Goal: Task Accomplishment & Management: Manage account settings

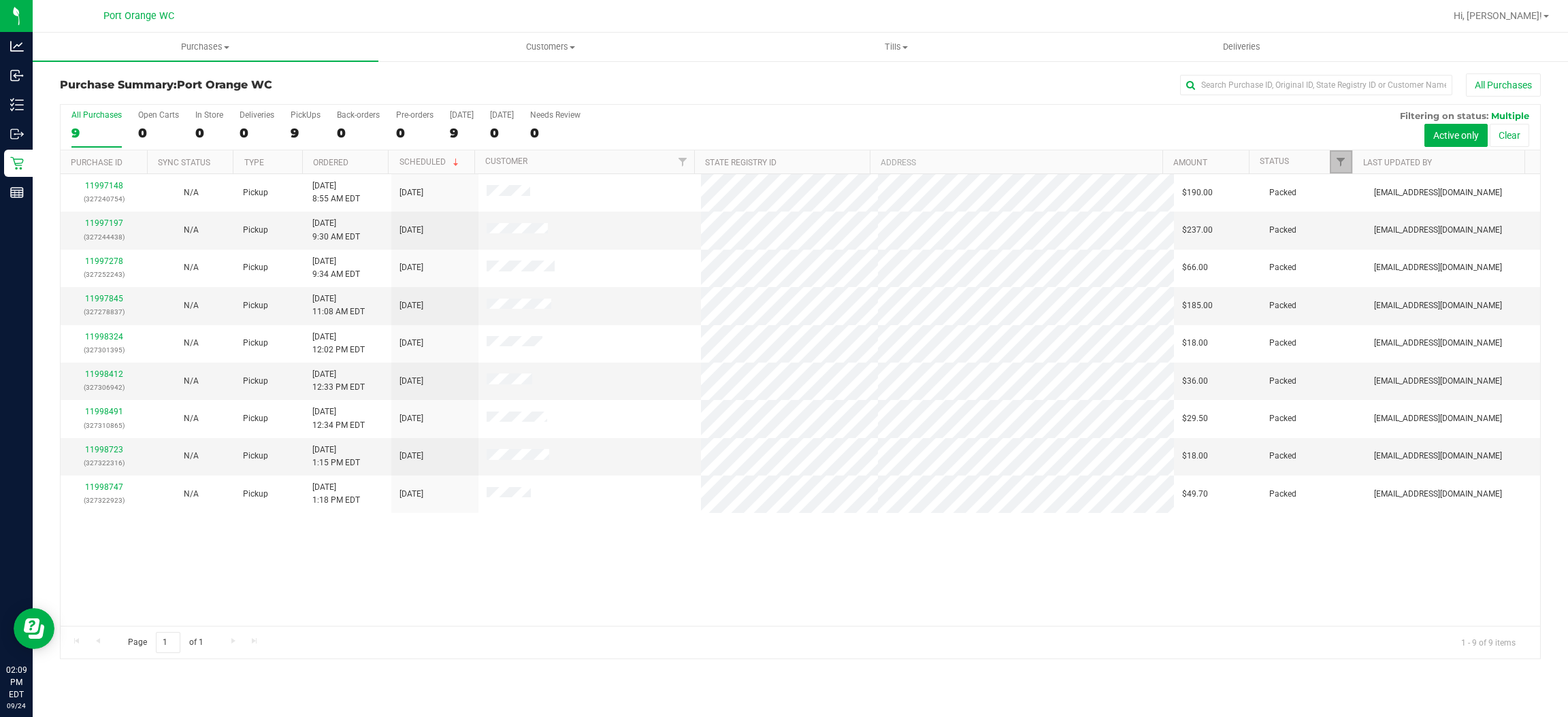
click at [1336, 169] on link "Filter" at bounding box center [1341, 161] width 23 height 23
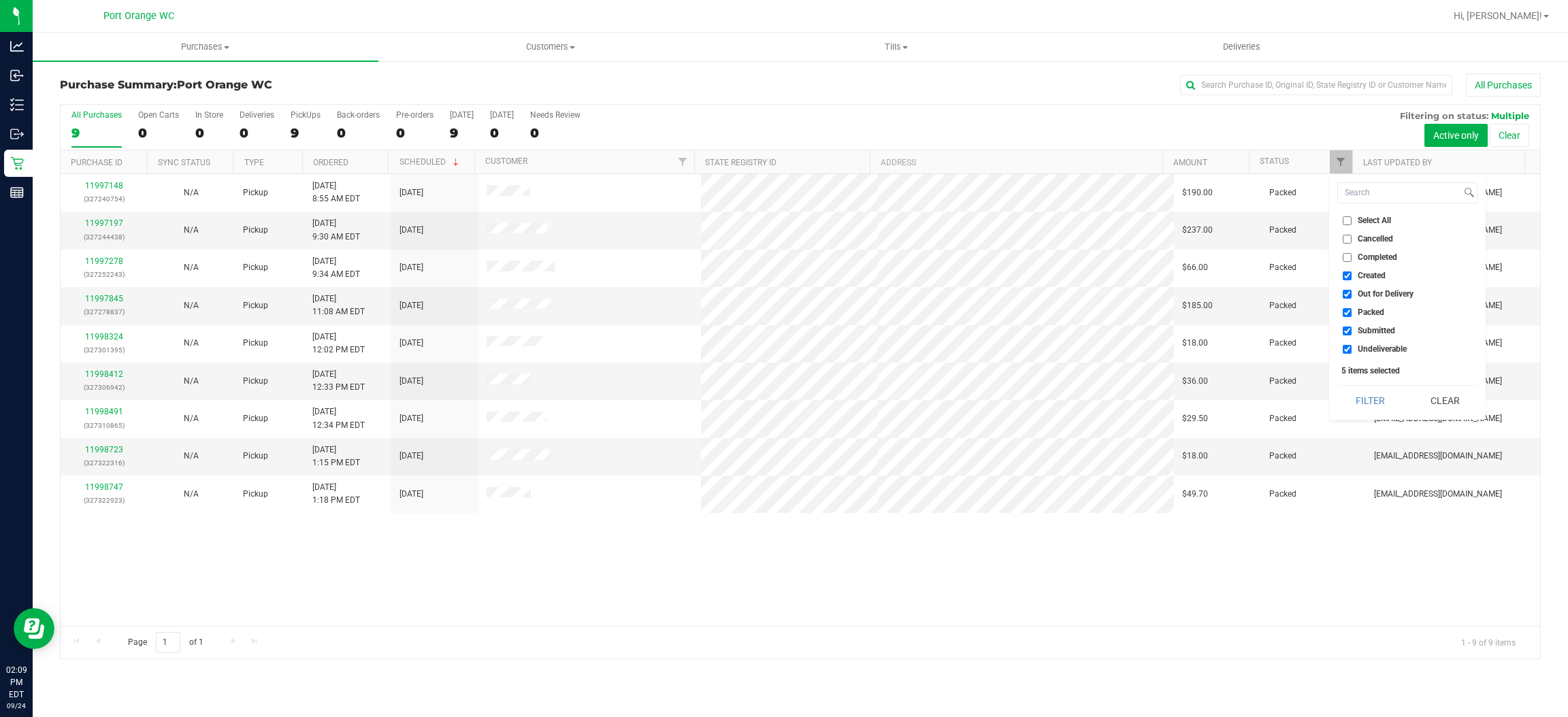
click at [1384, 277] on span "Created" at bounding box center [1371, 276] width 28 height 8
click at [1352, 277] on input "Created" at bounding box center [1347, 276] width 9 height 9
checkbox input "false"
click at [1375, 295] on span "Out for Delivery" at bounding box center [1385, 293] width 55 height 8
click at [1352, 295] on input "Out for Delivery" at bounding box center [1347, 293] width 9 height 9
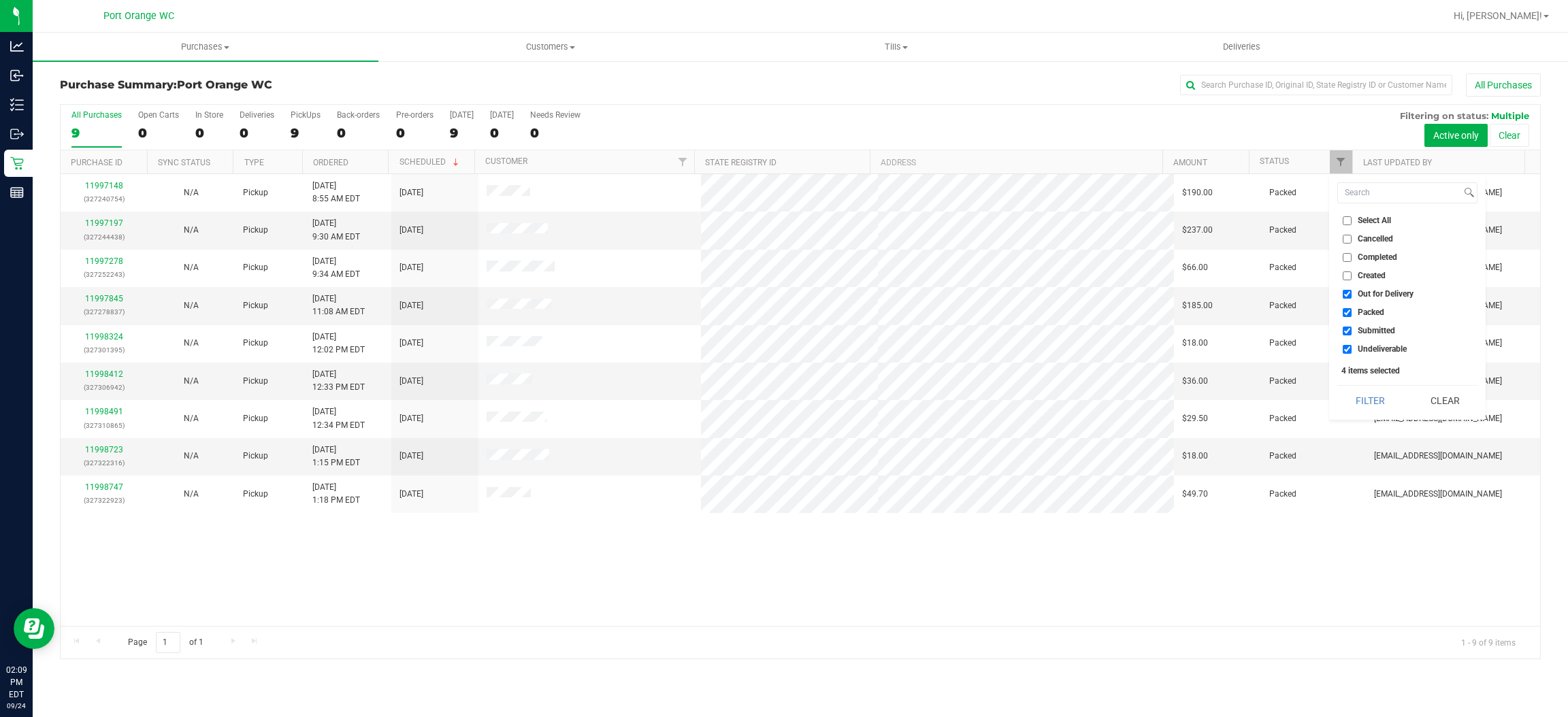
checkbox input "false"
click at [1374, 309] on span "Packed" at bounding box center [1370, 312] width 27 height 8
click at [1352, 309] on input "Packed" at bounding box center [1347, 312] width 9 height 9
checkbox input "false"
click at [1393, 350] on span "Undeliverable" at bounding box center [1382, 349] width 49 height 8
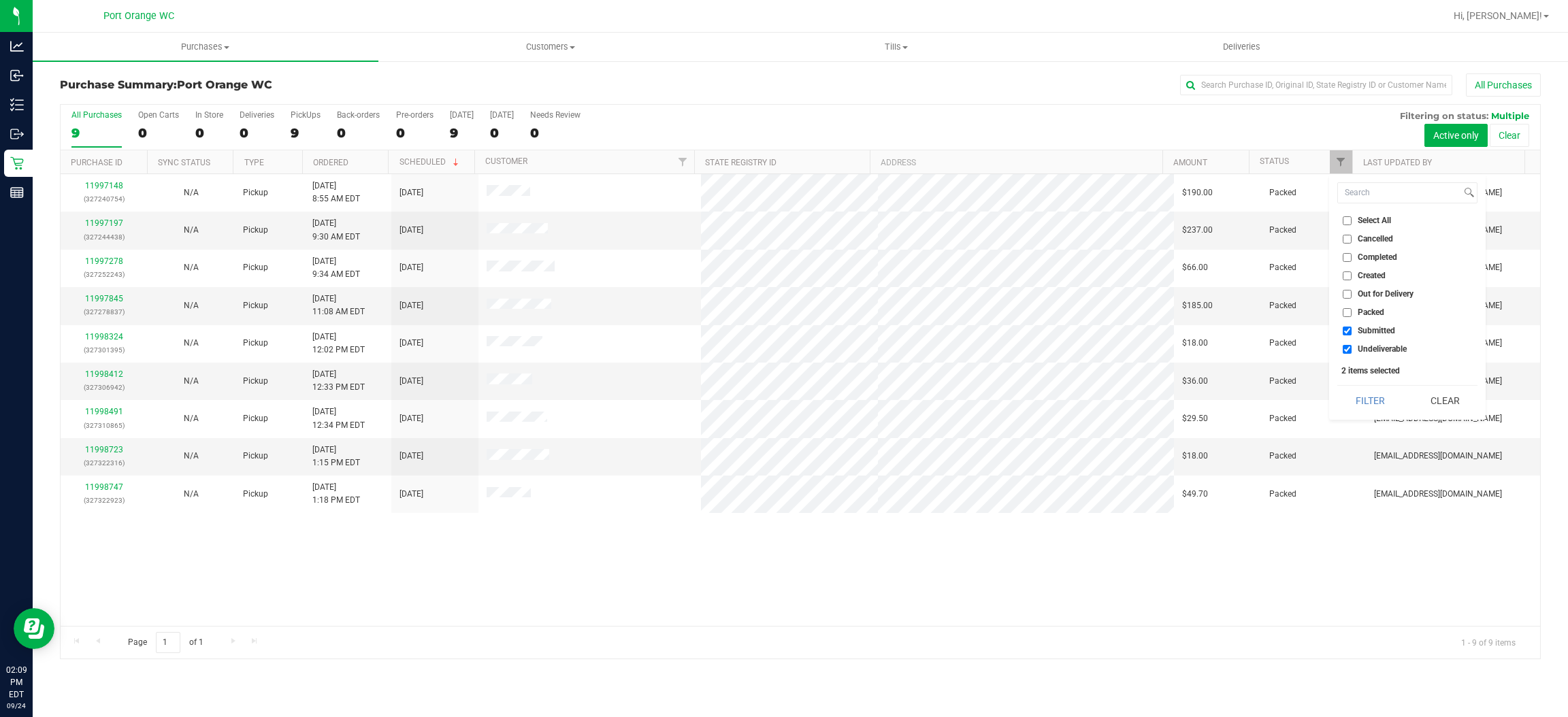
click at [1352, 350] on input "Undeliverable" at bounding box center [1347, 349] width 9 height 9
checkbox input "false"
click at [1373, 391] on button "Filter" at bounding box center [1369, 400] width 65 height 30
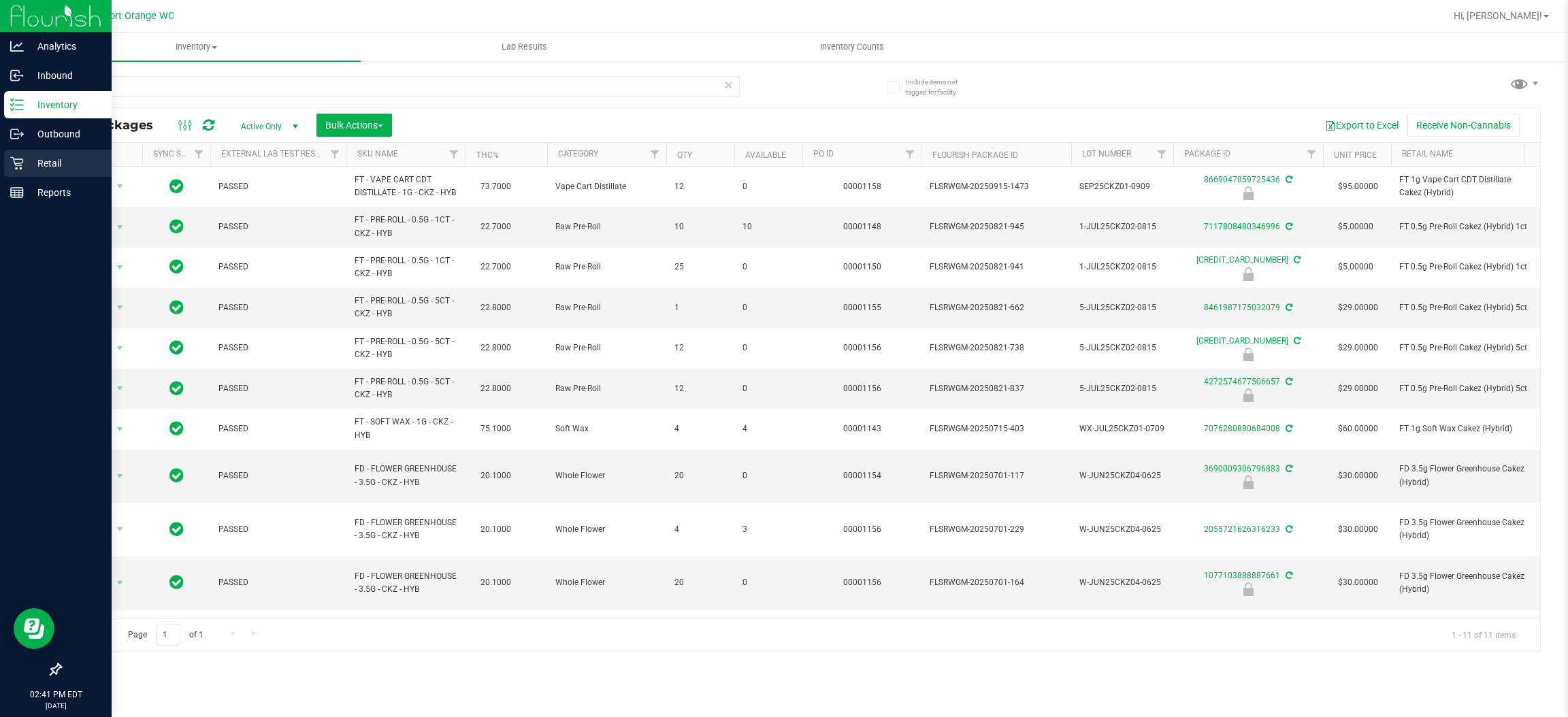
click at [42, 158] on p "Retail" at bounding box center [64, 163] width 82 height 17
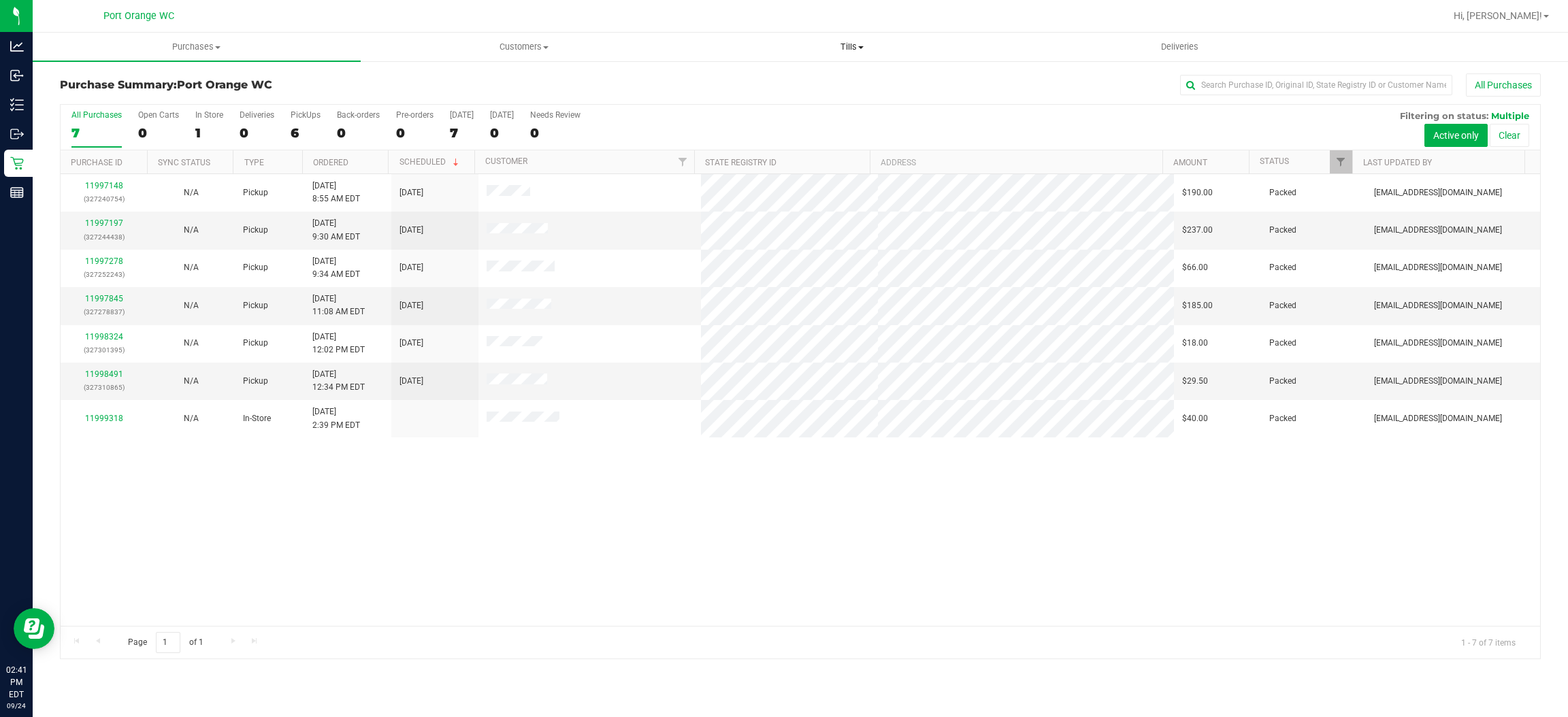
click at [851, 44] on span "Tills" at bounding box center [852, 46] width 327 height 12
click at [849, 80] on li "Manage tills" at bounding box center [852, 82] width 328 height 17
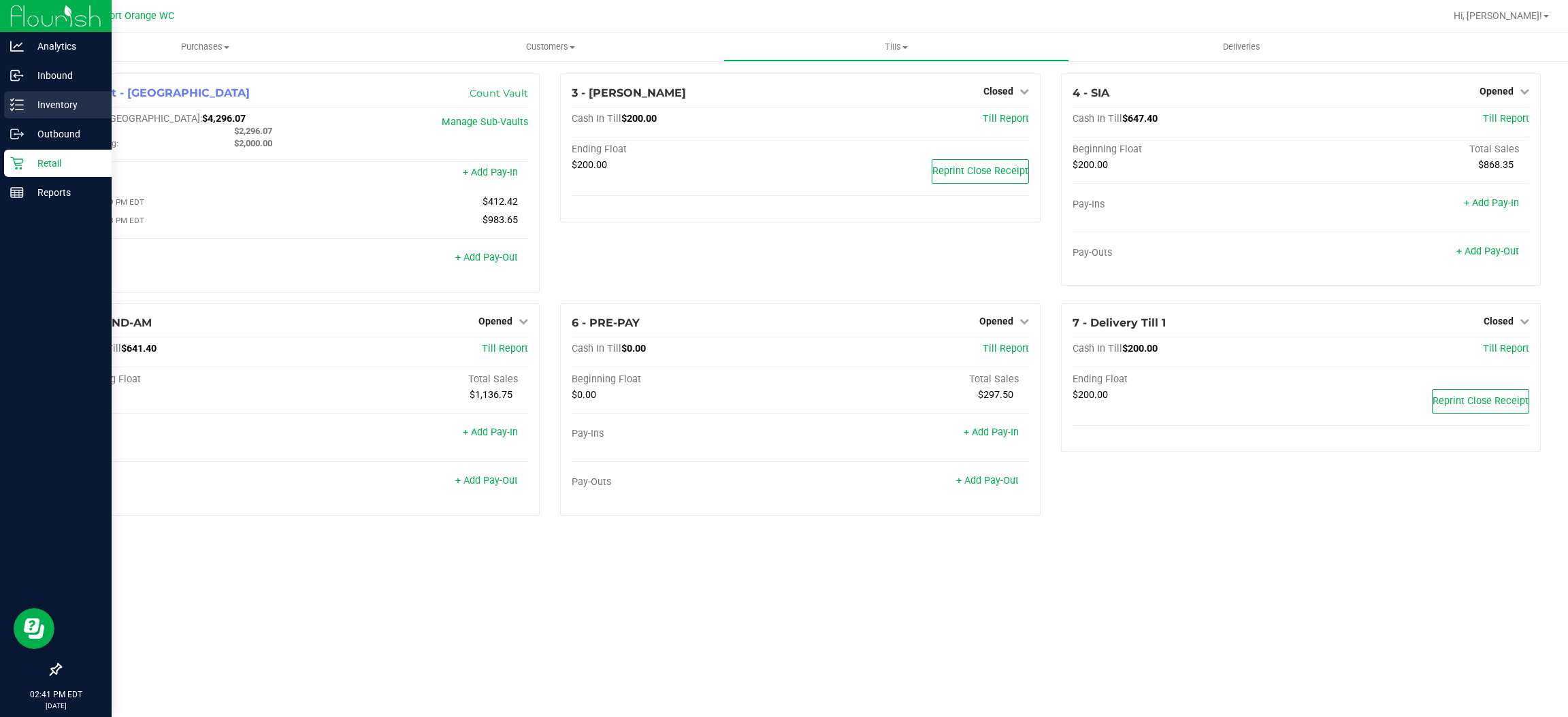
click at [54, 108] on p "Inventory" at bounding box center [64, 105] width 82 height 17
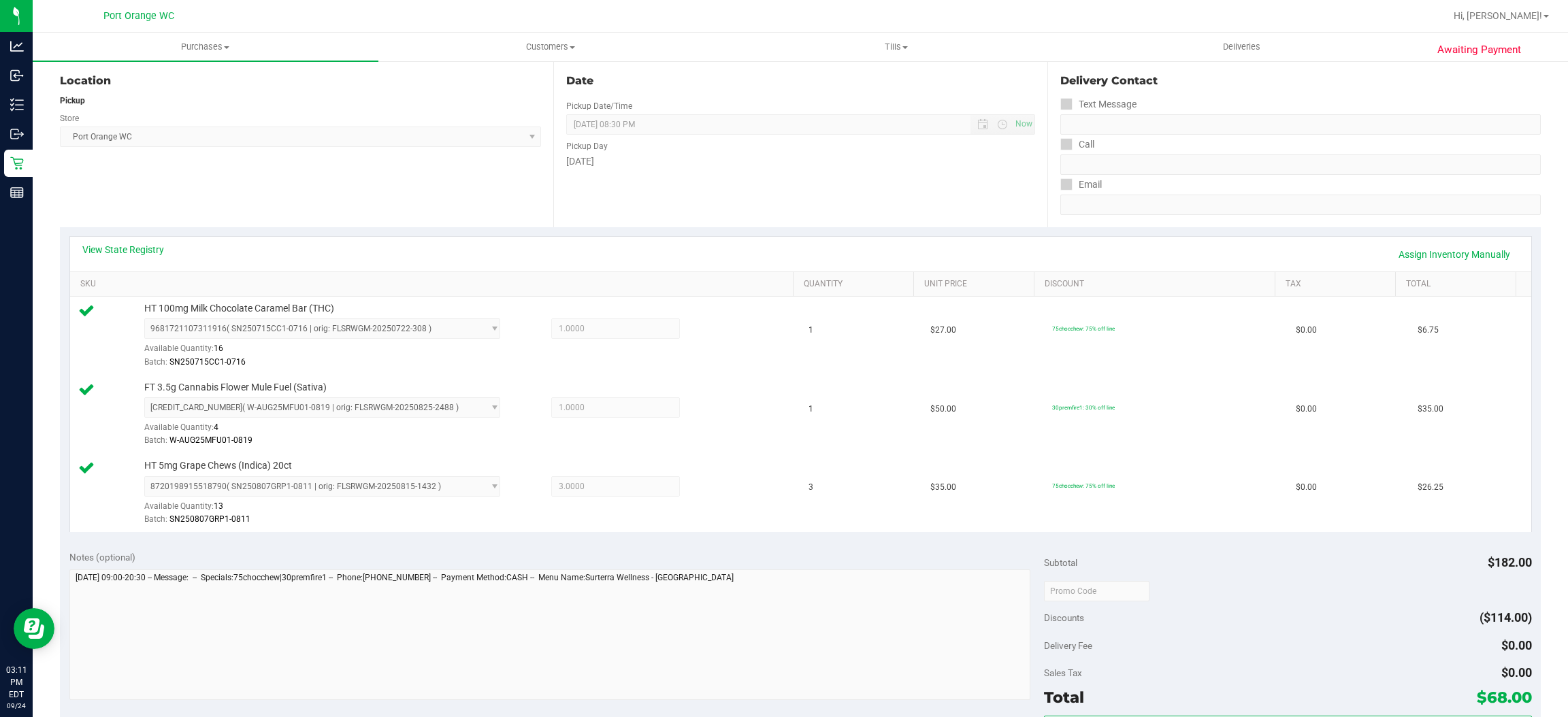
scroll to position [408, 0]
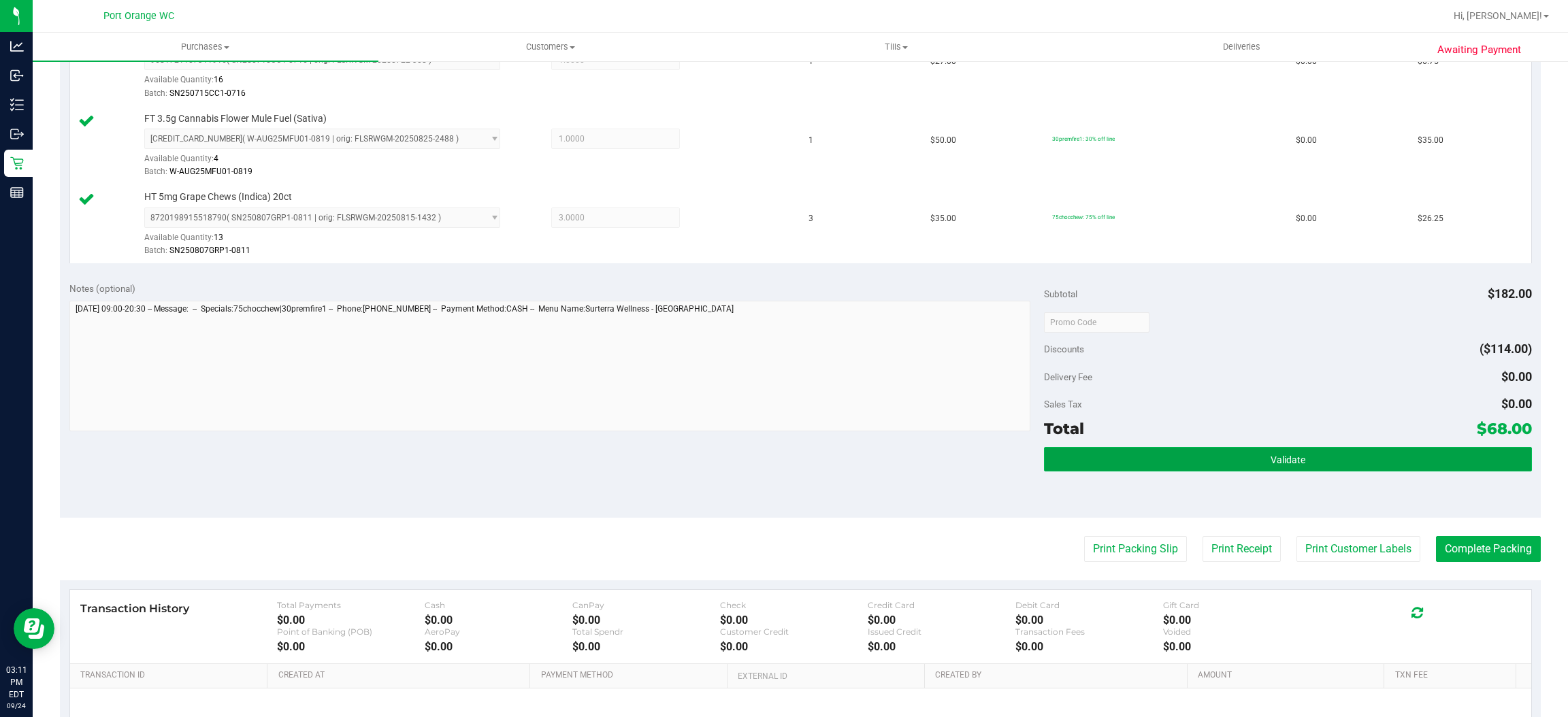
click at [1126, 465] on button "Validate" at bounding box center [1286, 458] width 487 height 25
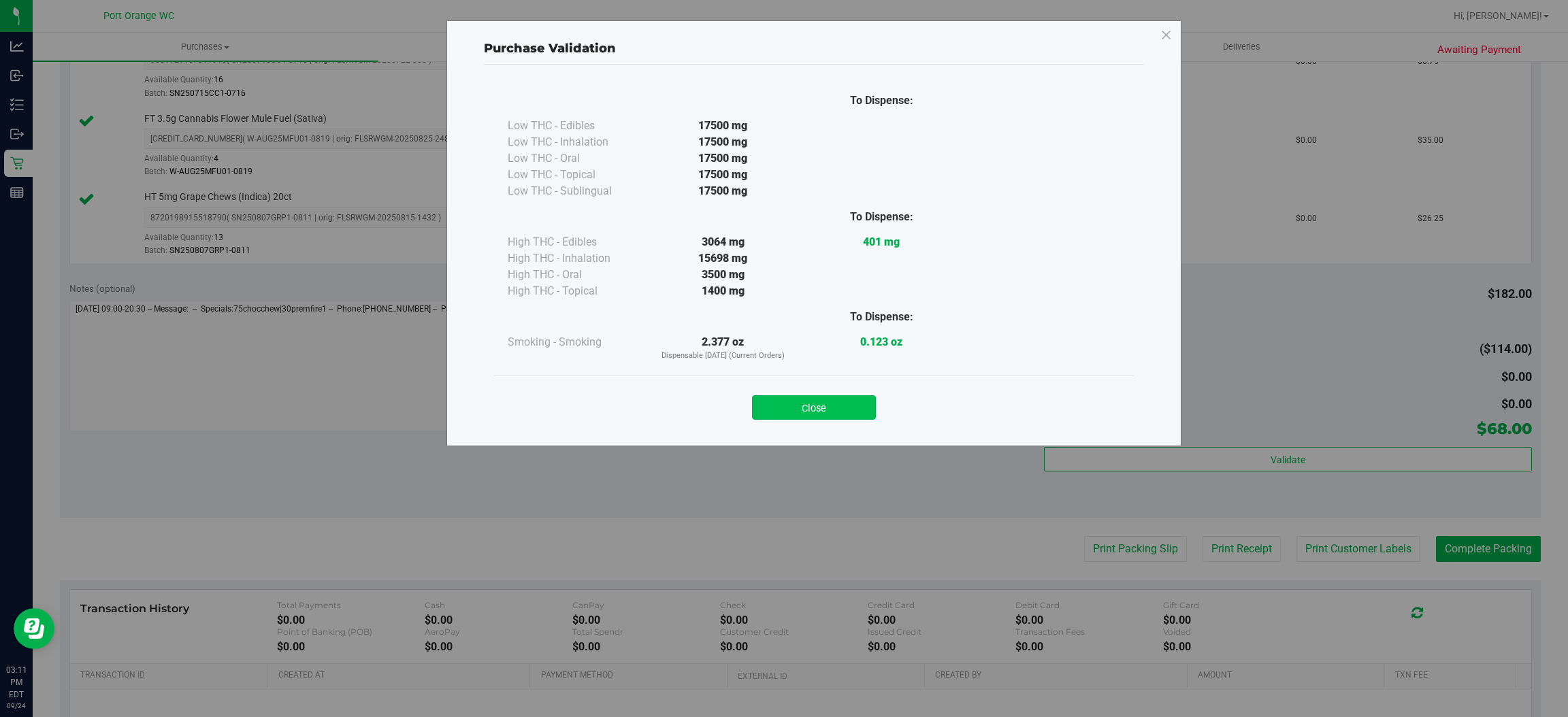
click at [805, 403] on button "Close" at bounding box center [813, 407] width 124 height 25
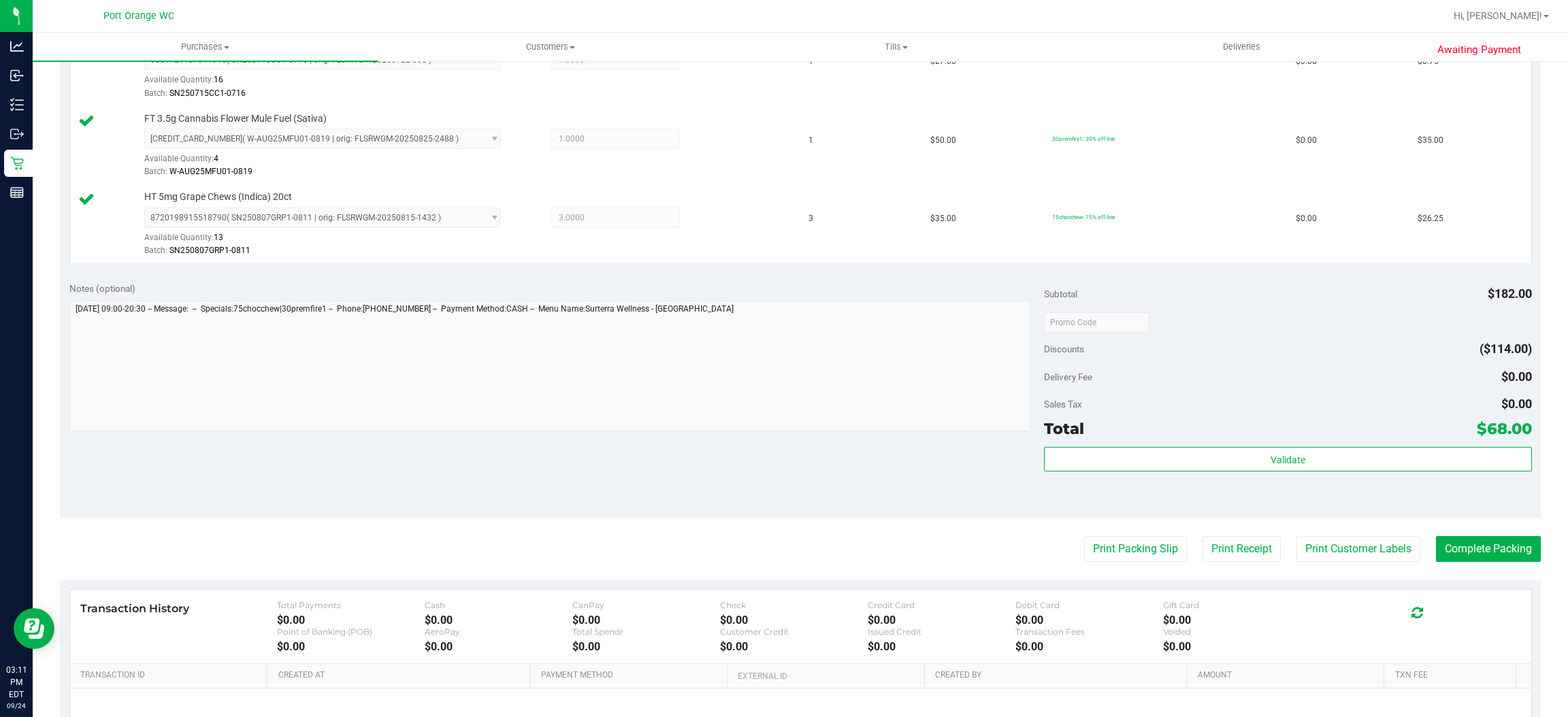
click at [1286, 565] on purchase-details "Back Edit Purchase Cancel Purchase View Profile # 11999516 BioTrack ID: - Submi…" at bounding box center [800, 249] width 1481 height 1168
click at [1306, 550] on button "Print Customer Labels" at bounding box center [1358, 549] width 124 height 26
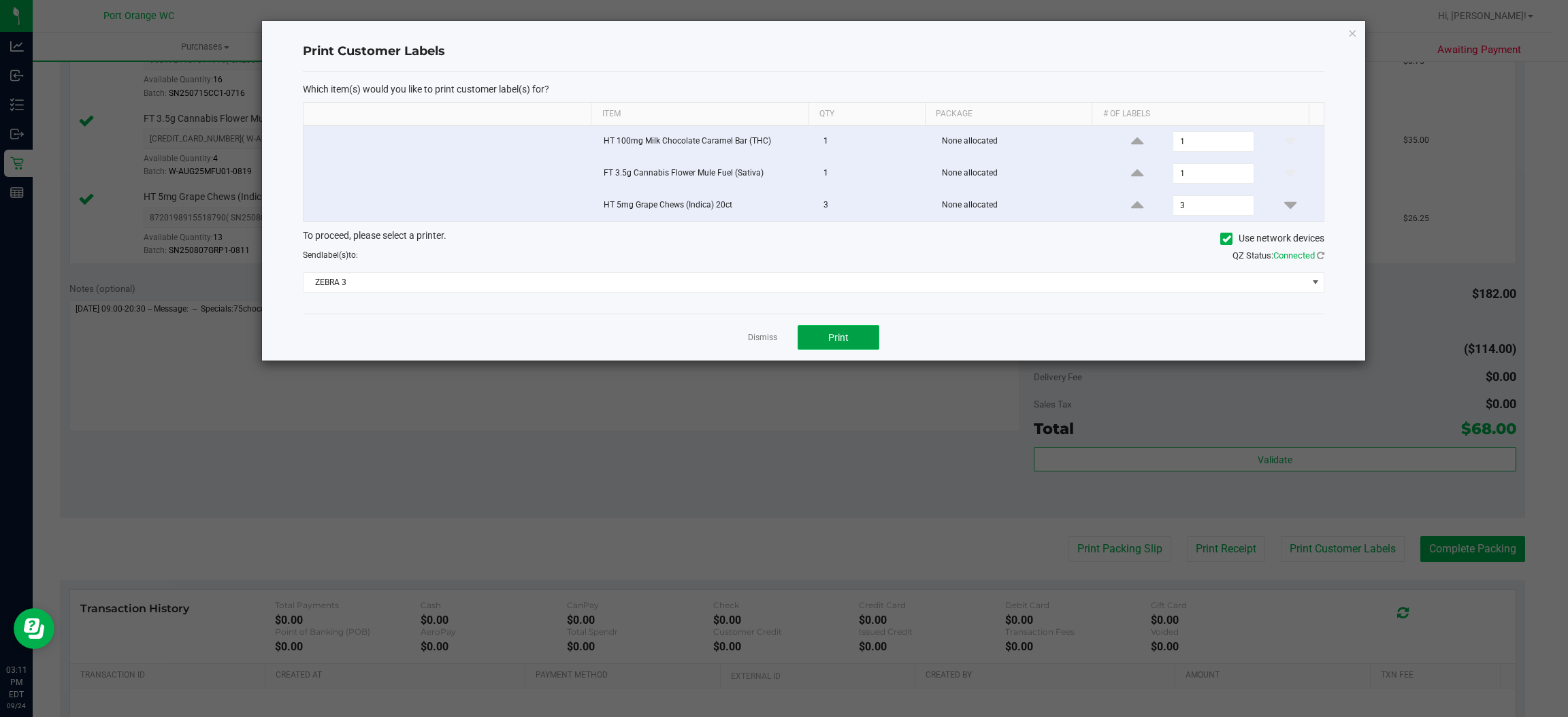
click at [828, 334] on span "Print" at bounding box center [838, 337] width 21 height 11
click at [760, 344] on link "Dismiss" at bounding box center [763, 338] width 30 height 12
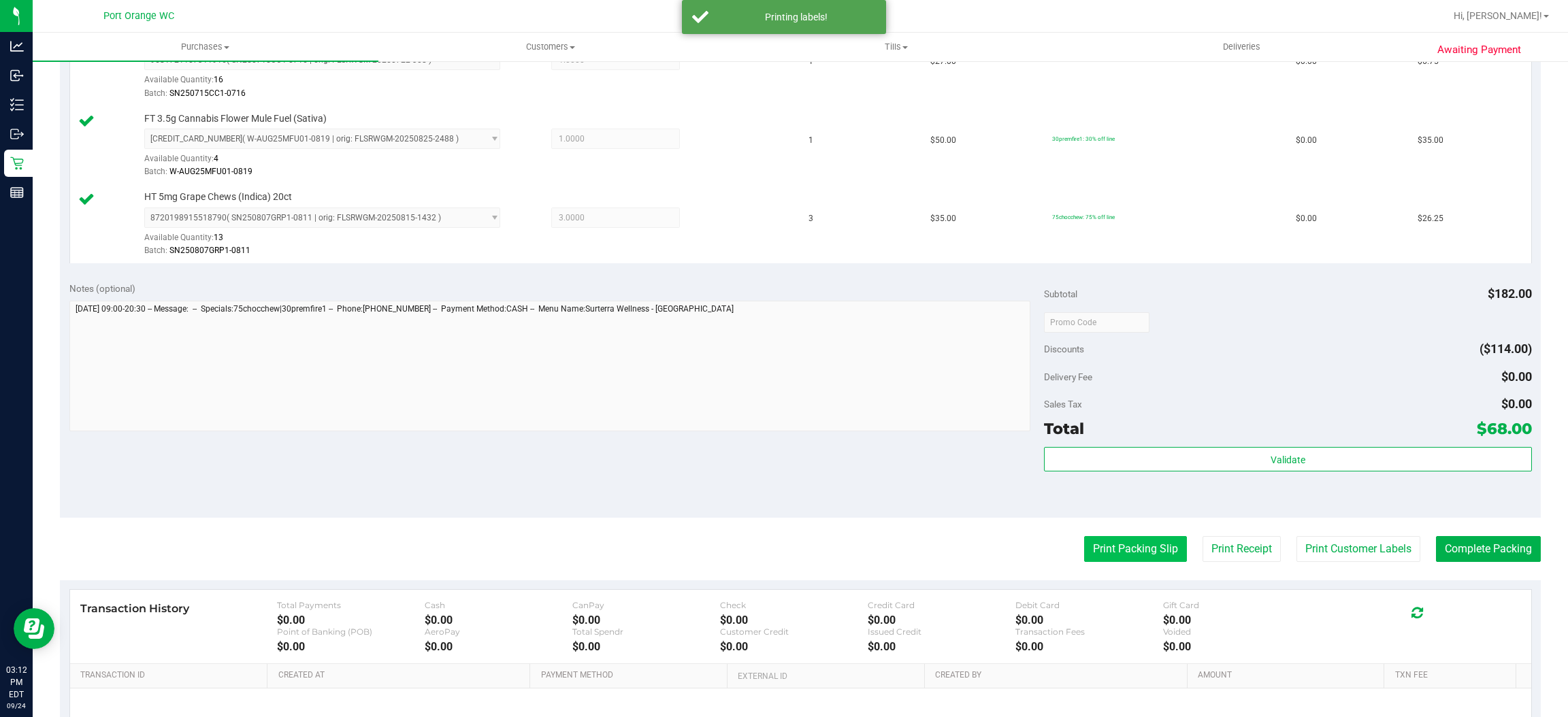
click at [1121, 554] on button "Print Packing Slip" at bounding box center [1135, 549] width 103 height 26
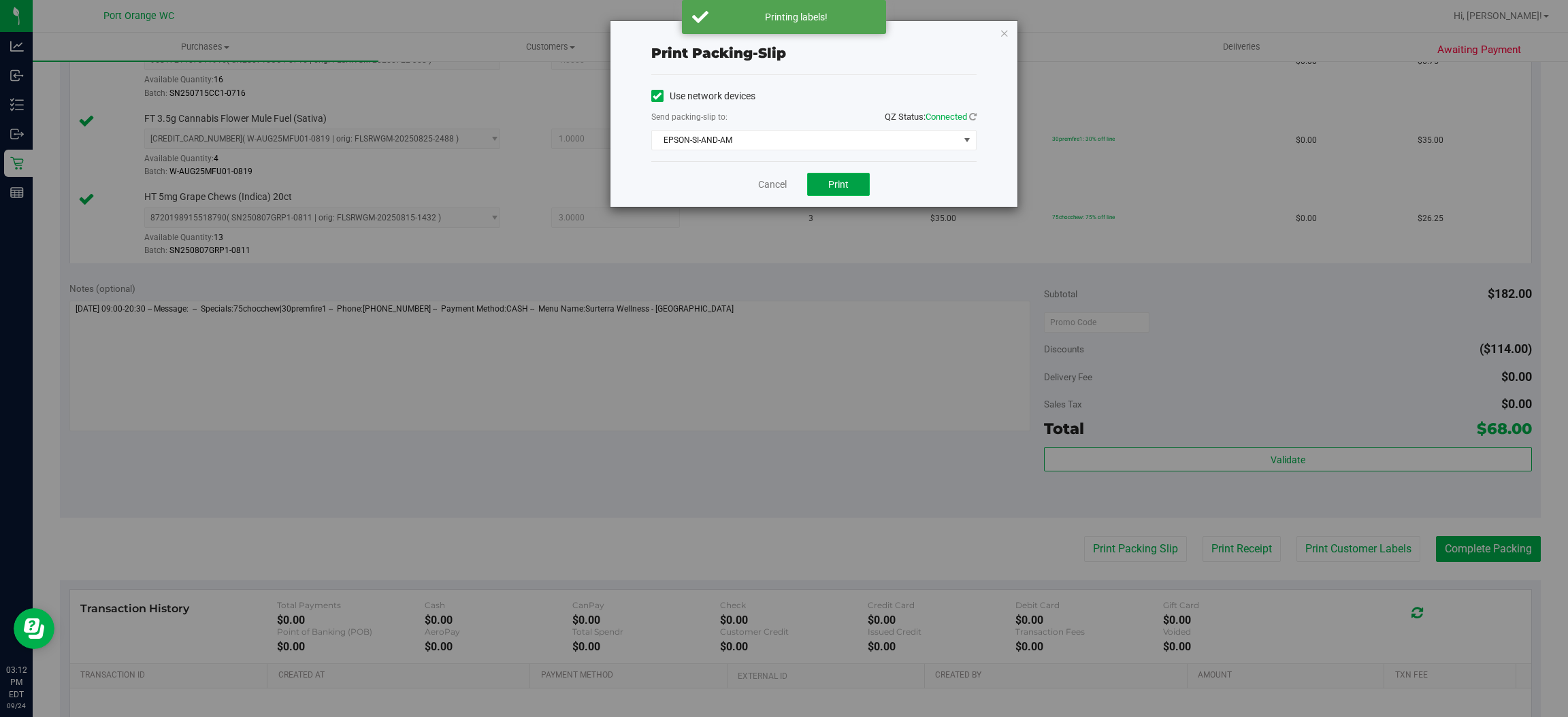
click at [860, 191] on button "Print" at bounding box center [838, 184] width 62 height 23
click at [775, 187] on link "Cancel" at bounding box center [772, 185] width 29 height 14
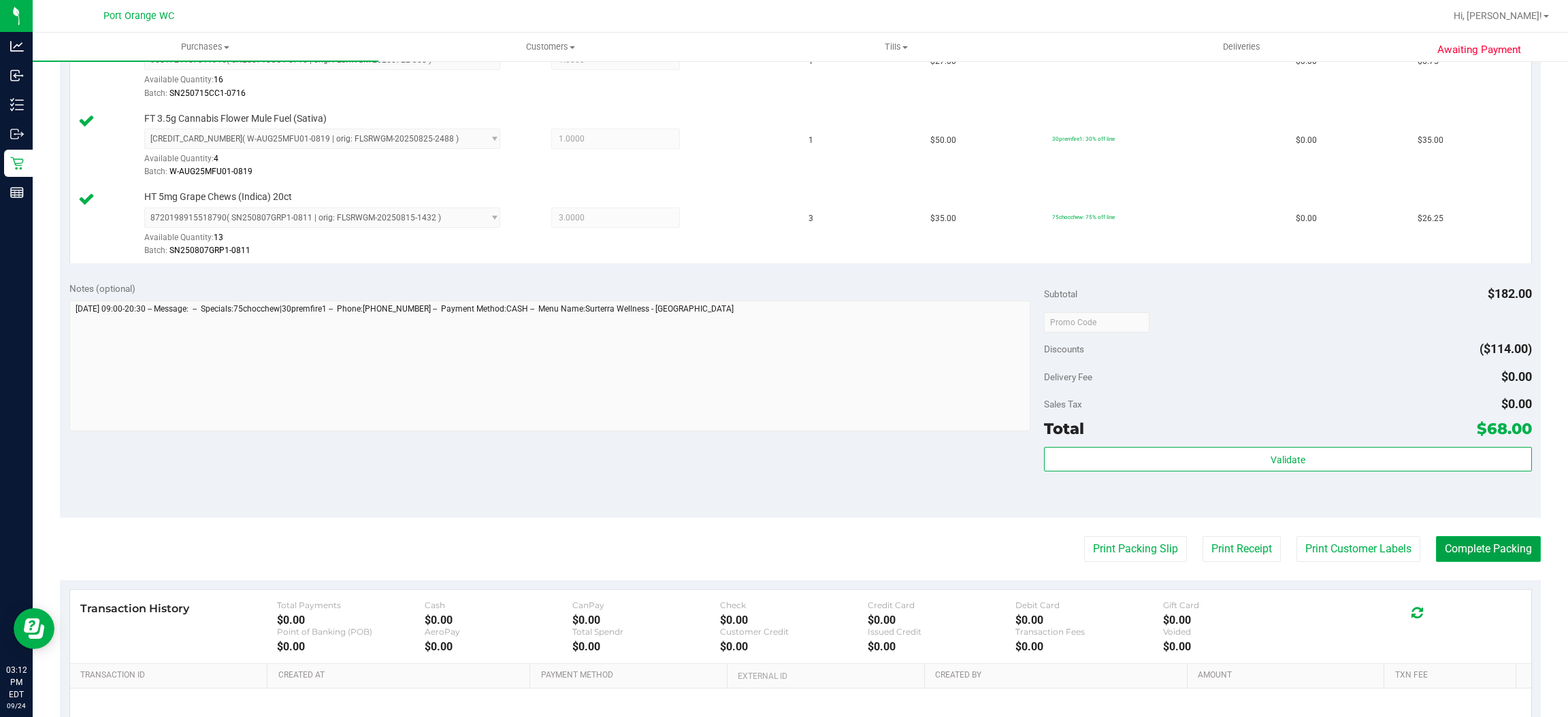
click at [1505, 545] on button "Complete Packing" at bounding box center [1488, 549] width 105 height 26
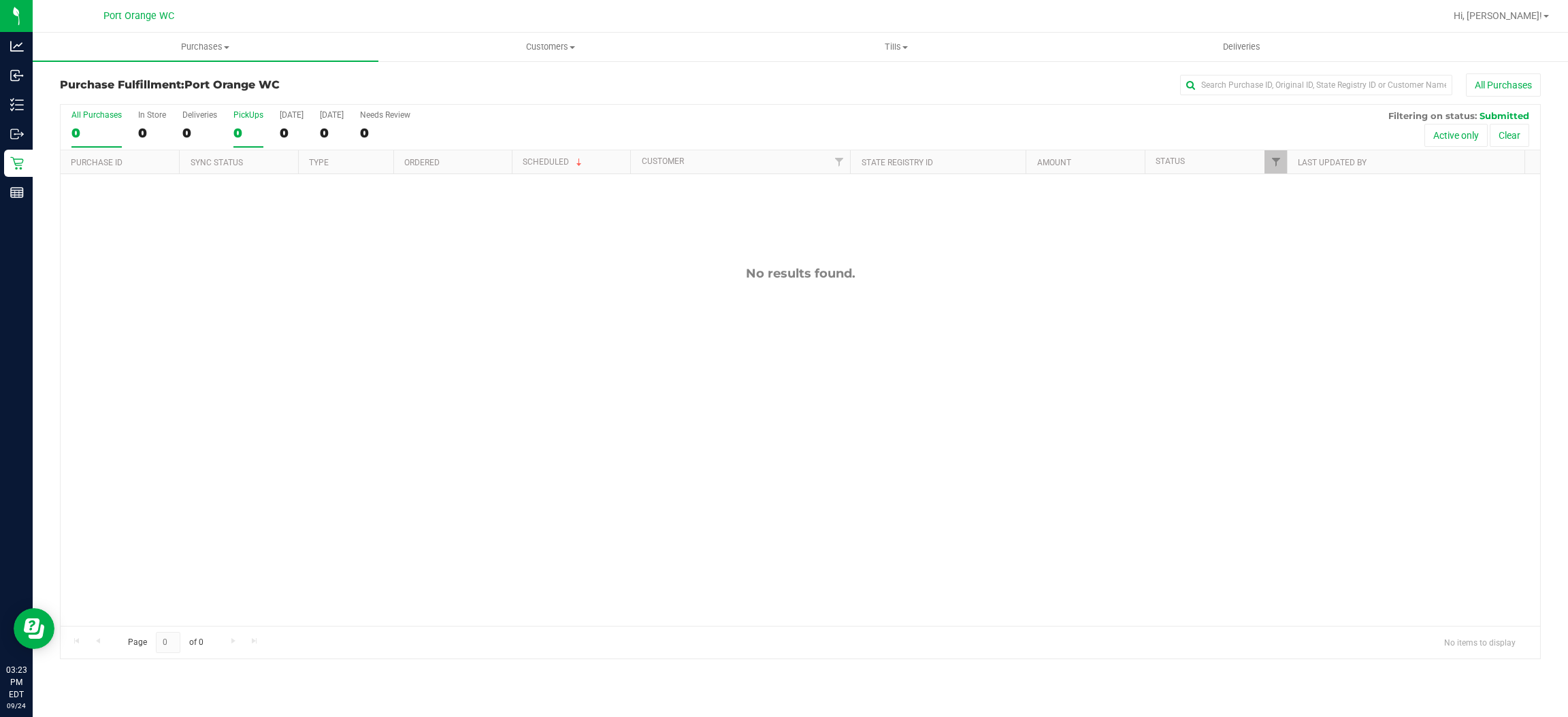
click at [240, 138] on div "0" at bounding box center [248, 133] width 30 height 16
click at [0, 0] on input "PickUps 0" at bounding box center [0, 0] width 0 height 0
click at [250, 134] on div "0" at bounding box center [248, 133] width 30 height 16
click at [0, 0] on input "PickUps 0" at bounding box center [0, 0] width 0 height 0
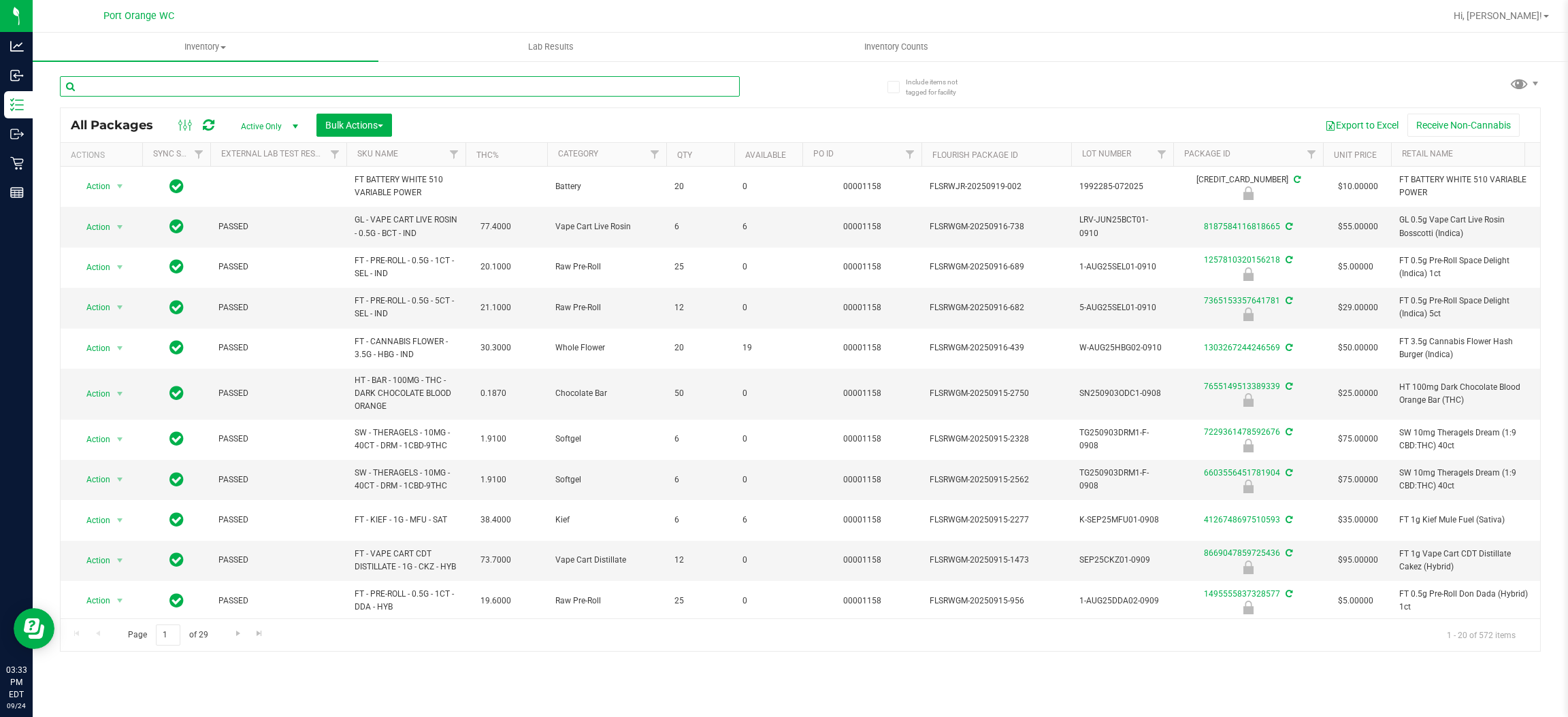
click at [313, 89] on input "text" at bounding box center [400, 86] width 680 height 21
paste input "FT 0.5g Pre-Roll Fried Ice Cream (Hybrid) 5ct"
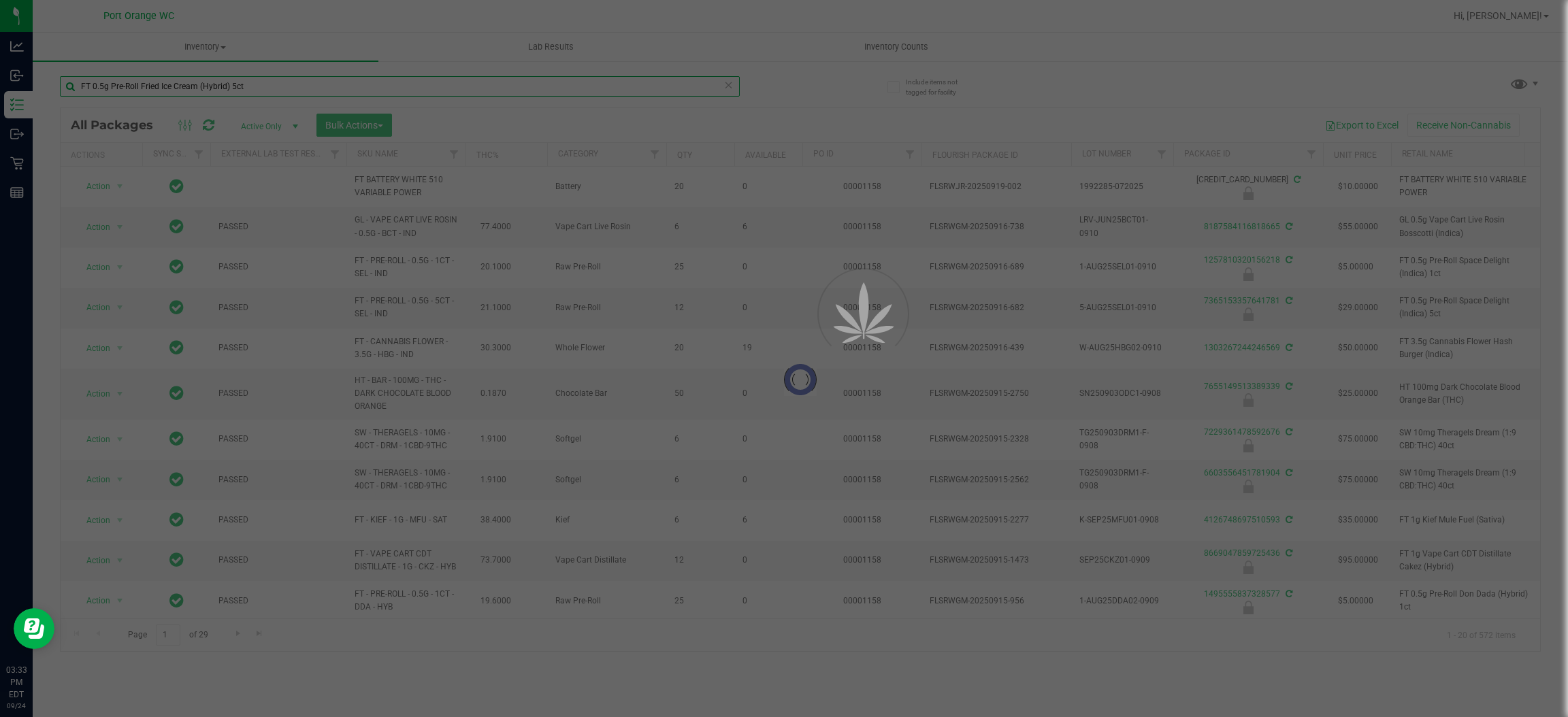
type input "FT 0.5g Pre-Roll Fried Ice Cream (Hybrid) 5ct"
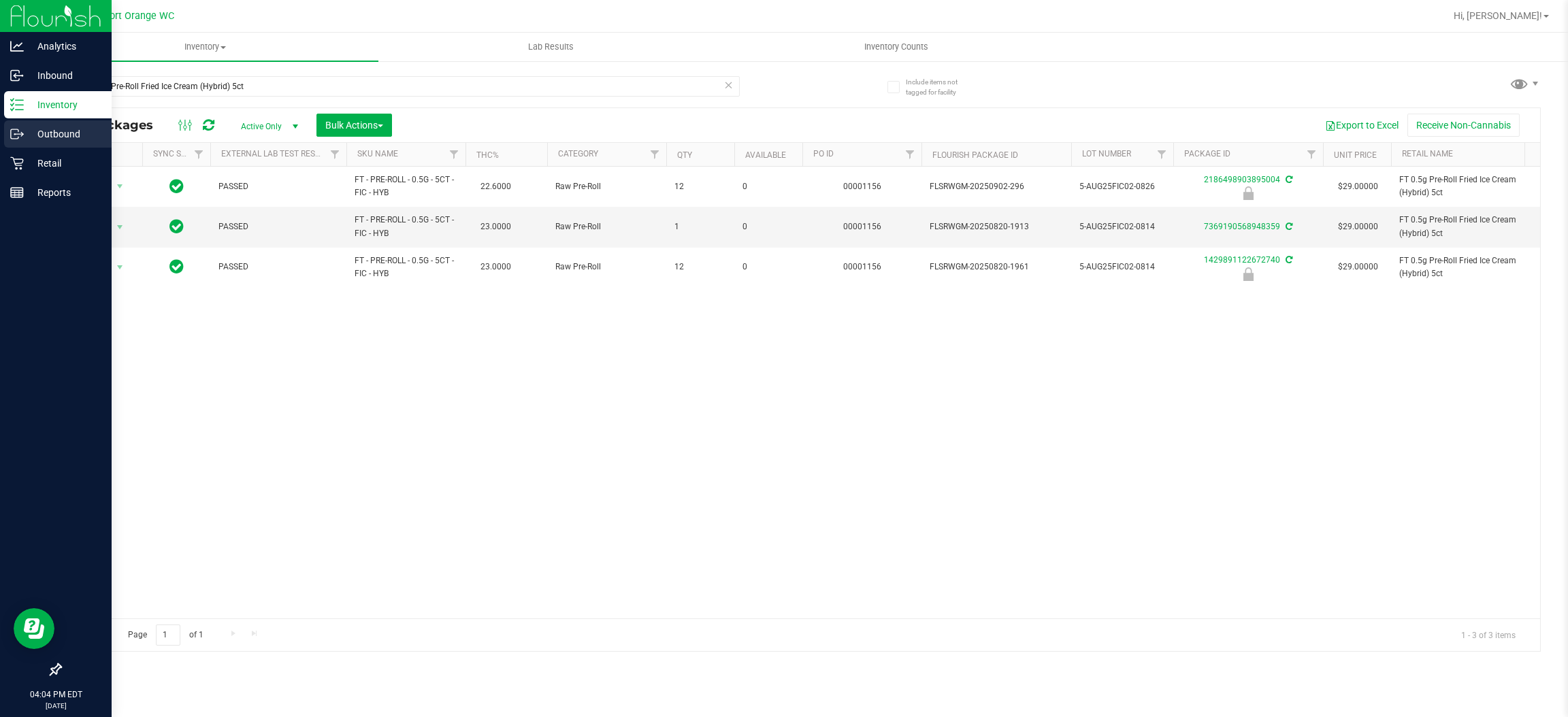
click at [40, 145] on div "Outbound" at bounding box center [57, 134] width 108 height 28
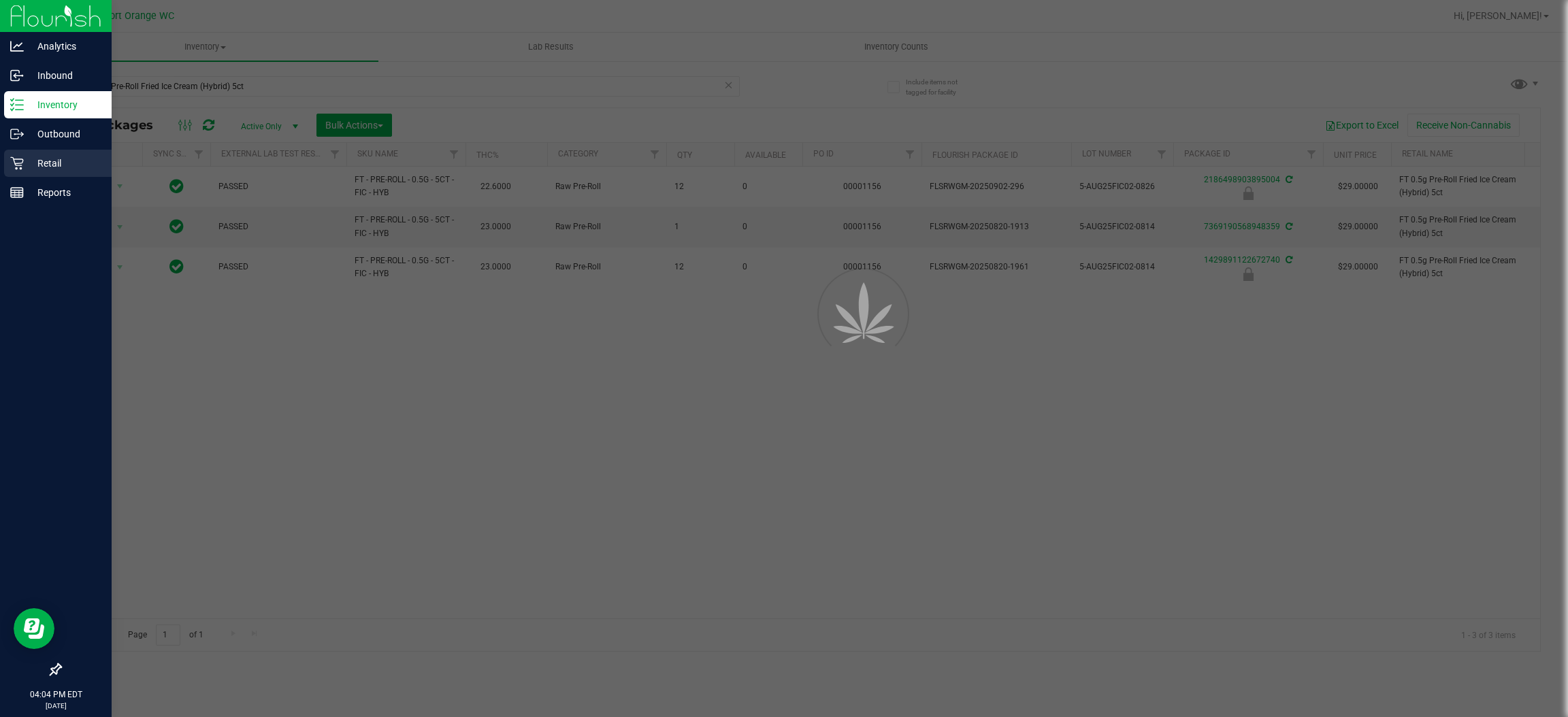
click at [34, 163] on p "Retail" at bounding box center [64, 163] width 82 height 17
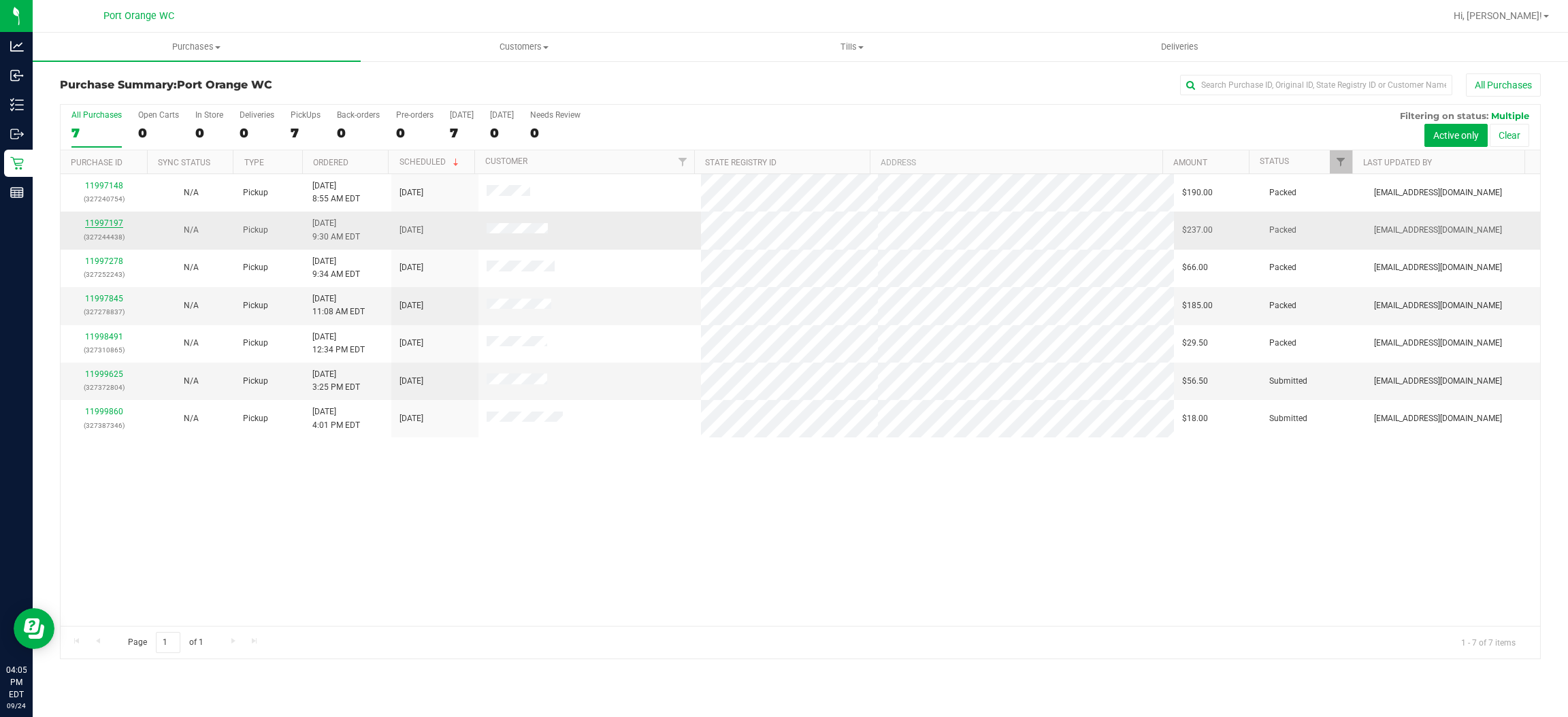
click at [100, 228] on link "11997197" at bounding box center [104, 223] width 39 height 10
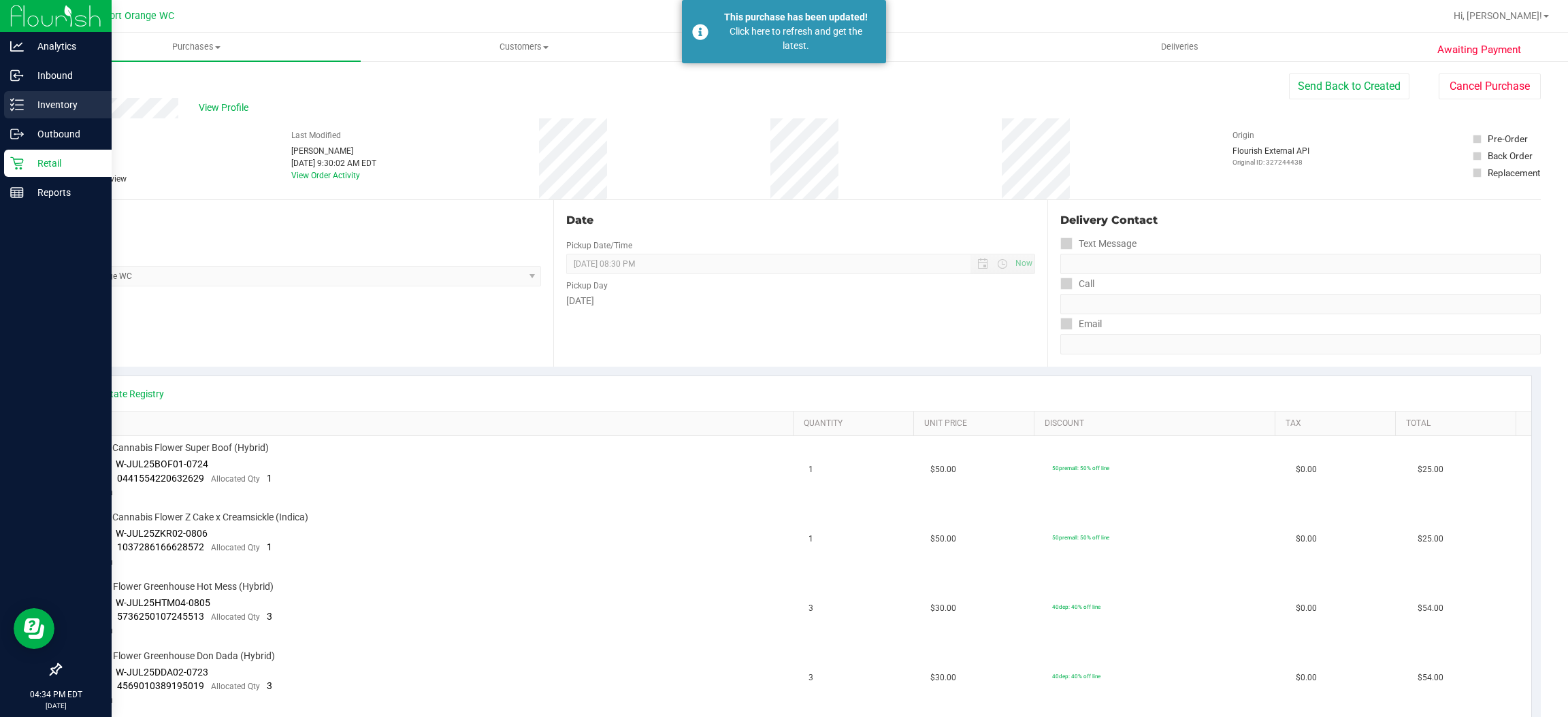
click at [12, 100] on icon at bounding box center [17, 105] width 14 height 14
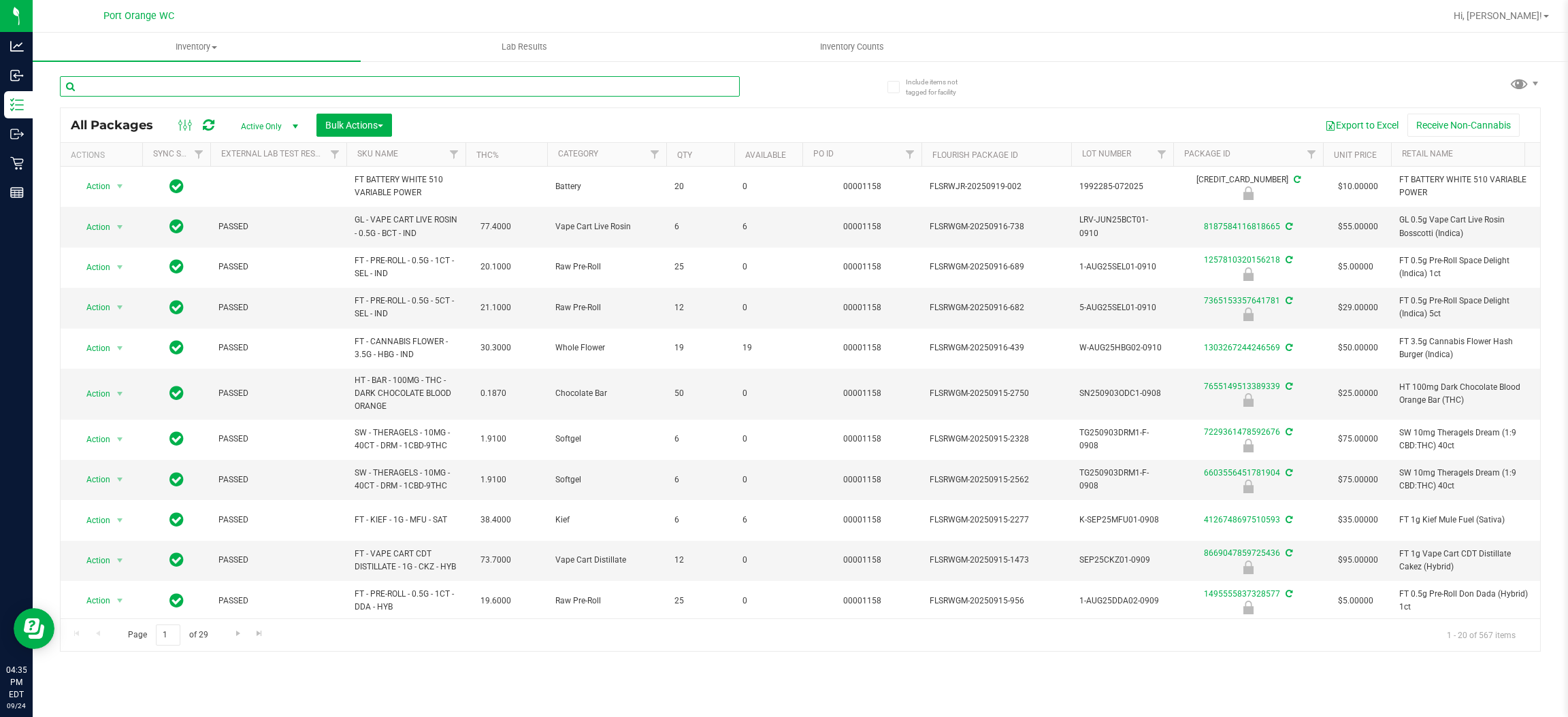
click at [376, 86] on input "text" at bounding box center [400, 86] width 680 height 21
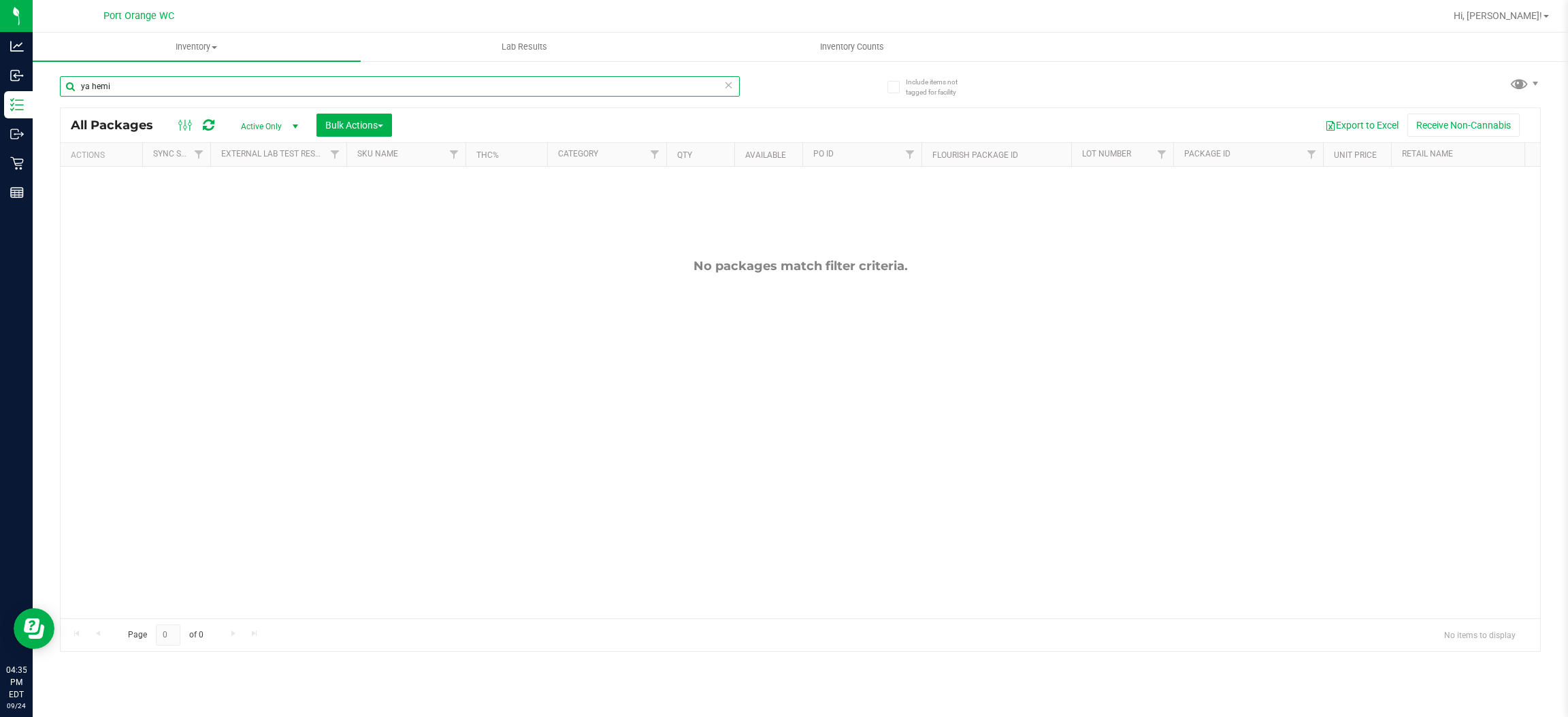
click at [539, 86] on input "ya hemi" at bounding box center [400, 86] width 680 height 21
type input "y"
type input "r"
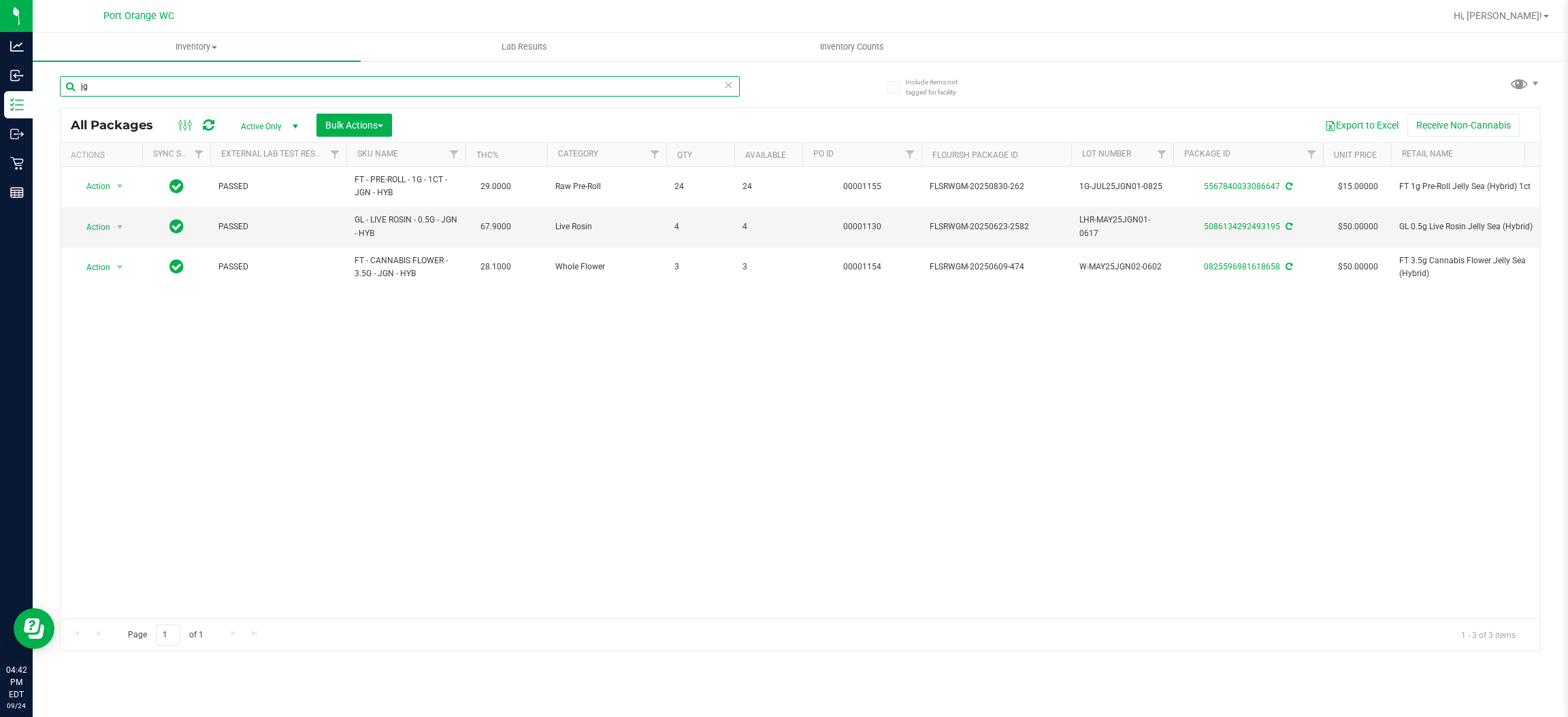
type input "j"
type input "revive"
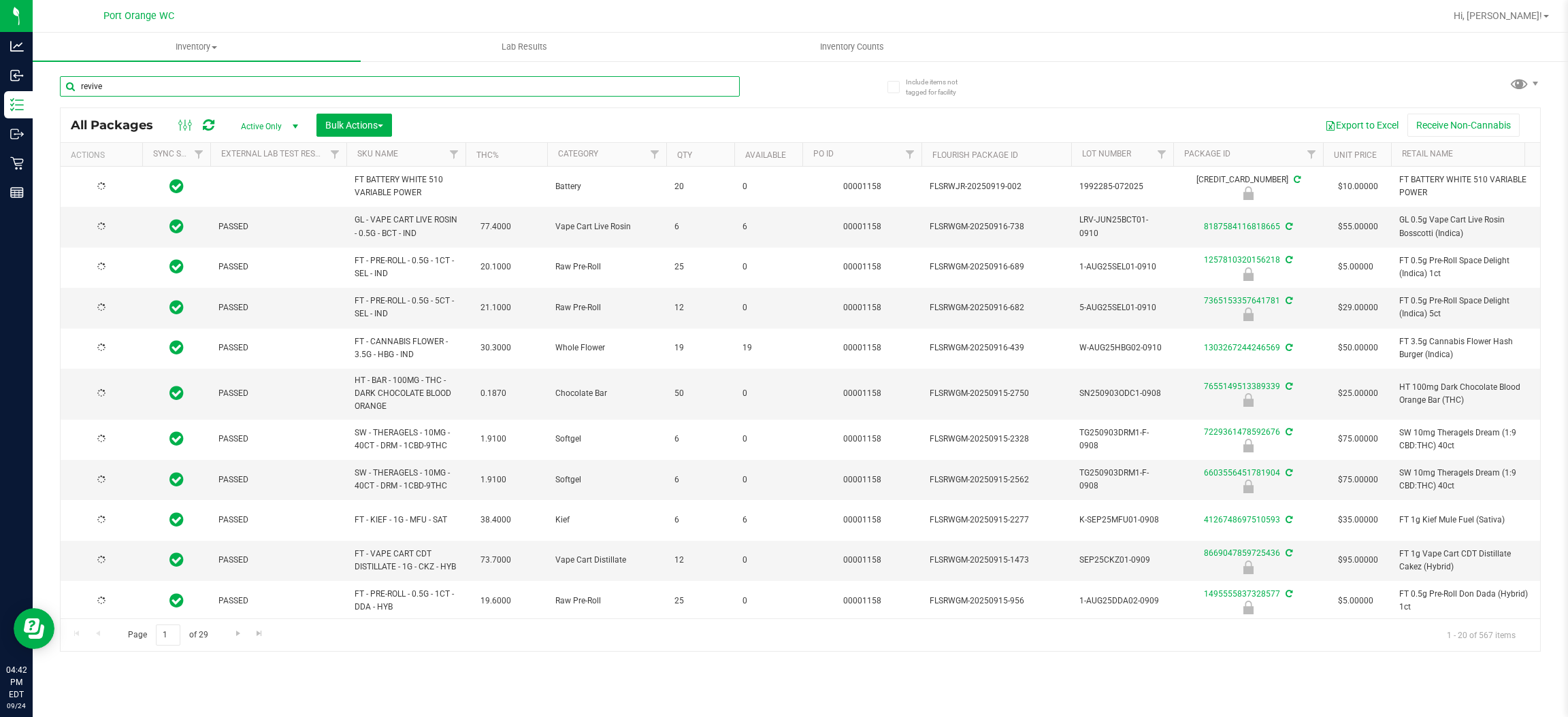
type input "2026-03-16"
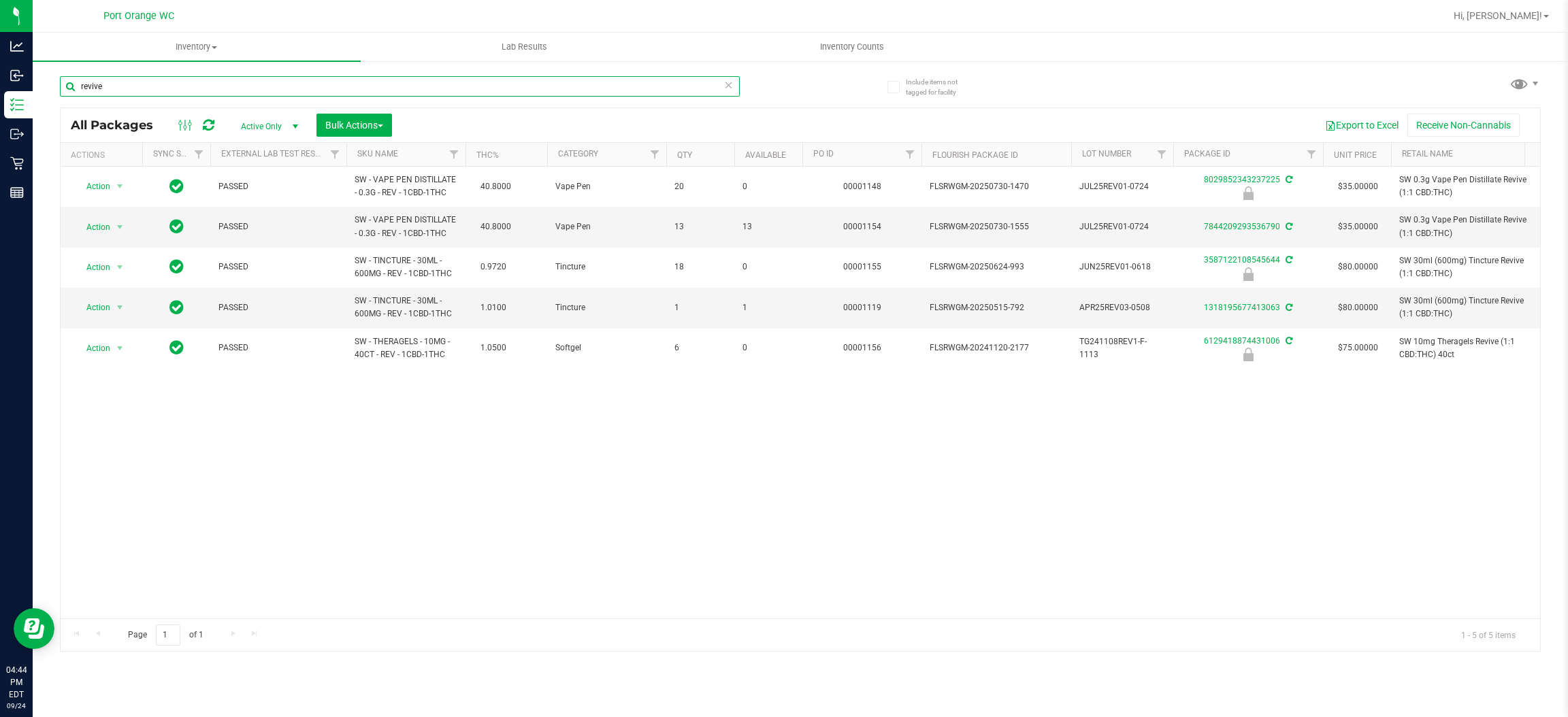
type input "revive"
click at [419, 55] on uib-tab-heading "Lab Results" at bounding box center [525, 47] width 327 height 28
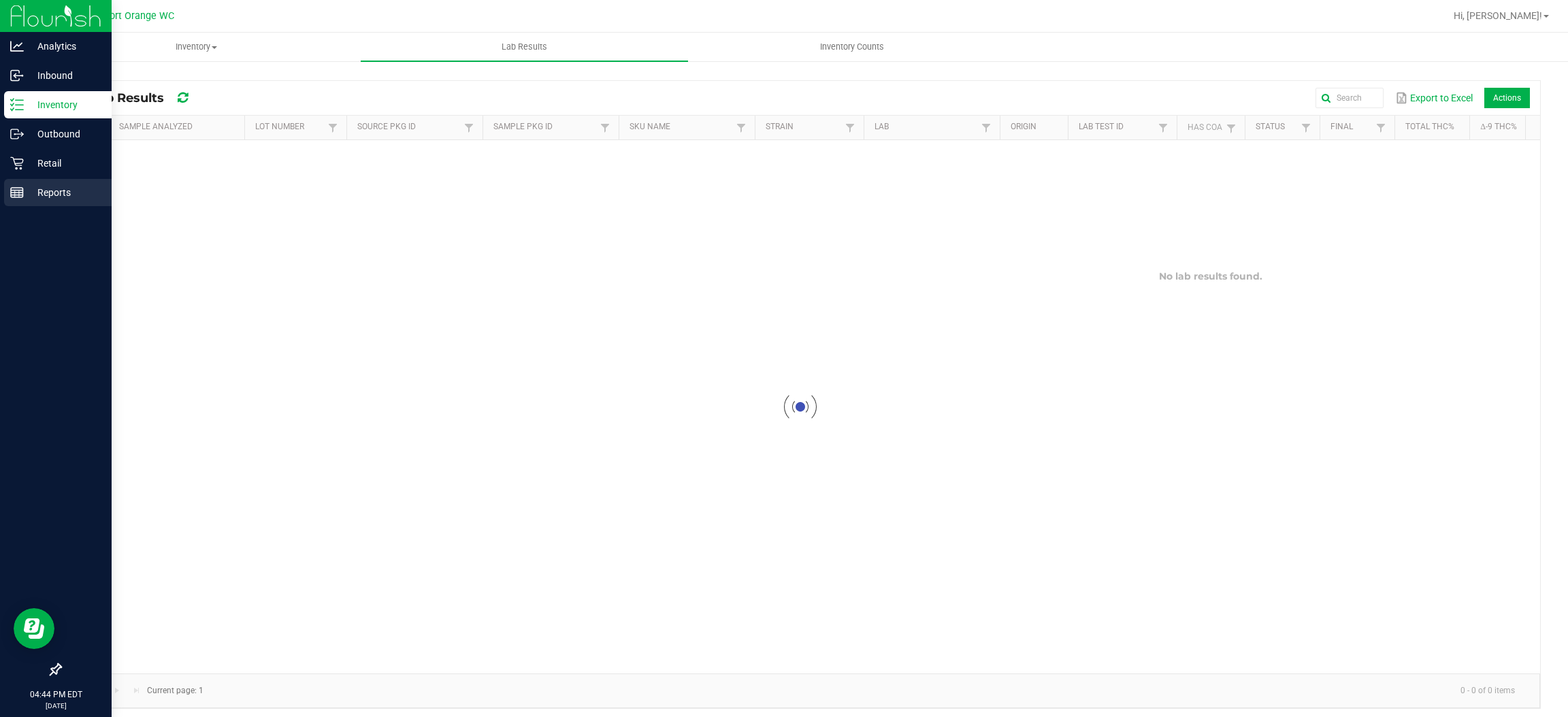
click at [24, 186] on p "Reports" at bounding box center [64, 193] width 82 height 17
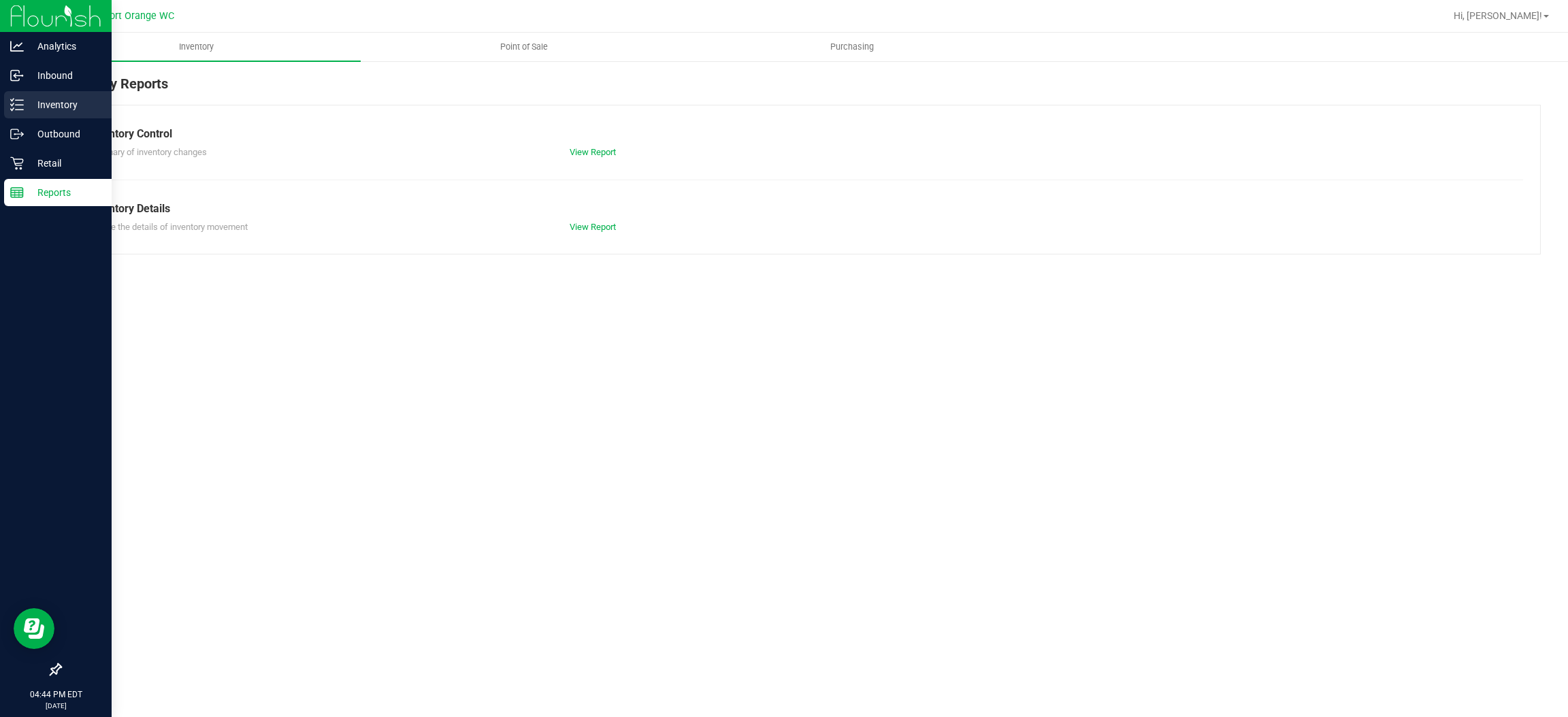
click at [51, 111] on p "Inventory" at bounding box center [64, 105] width 82 height 17
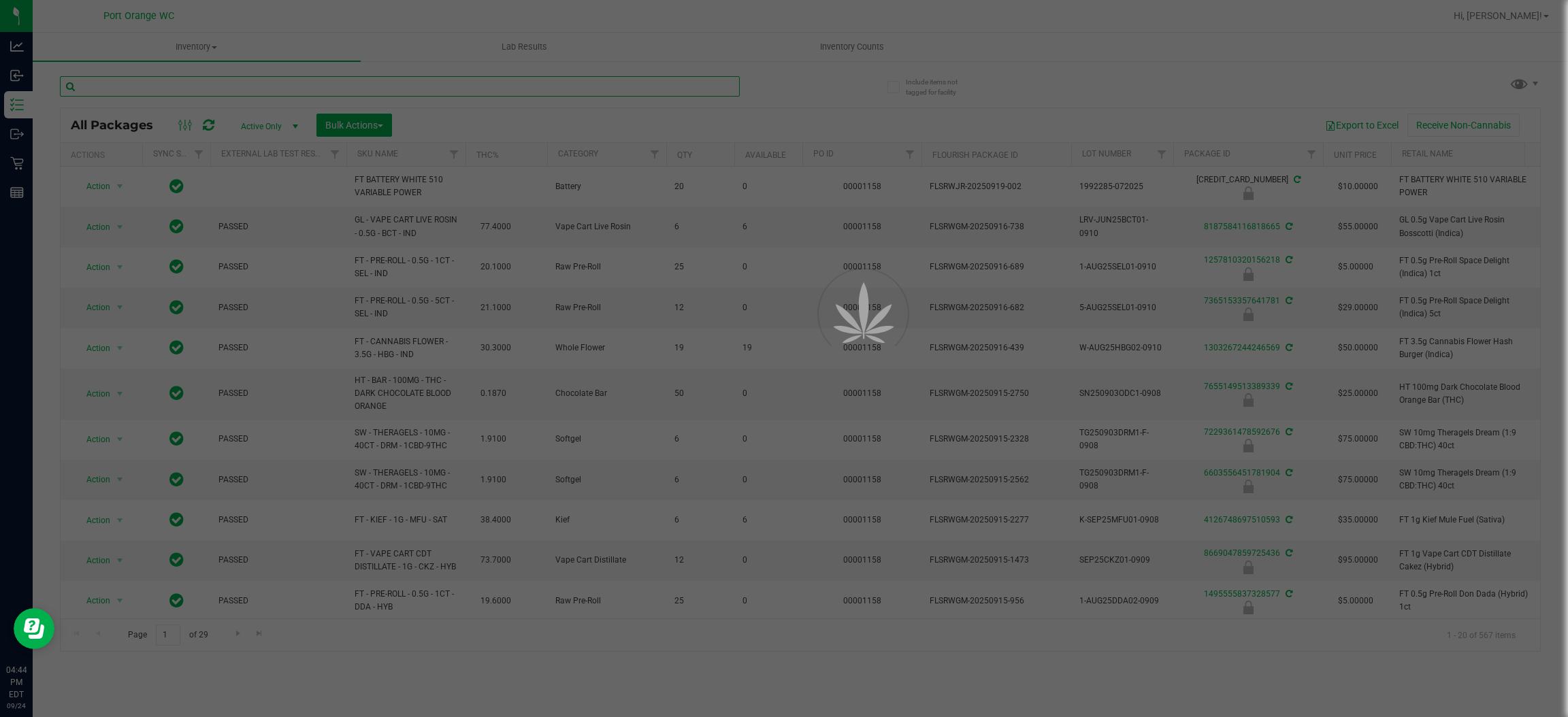
click at [273, 88] on input "text" at bounding box center [400, 86] width 680 height 21
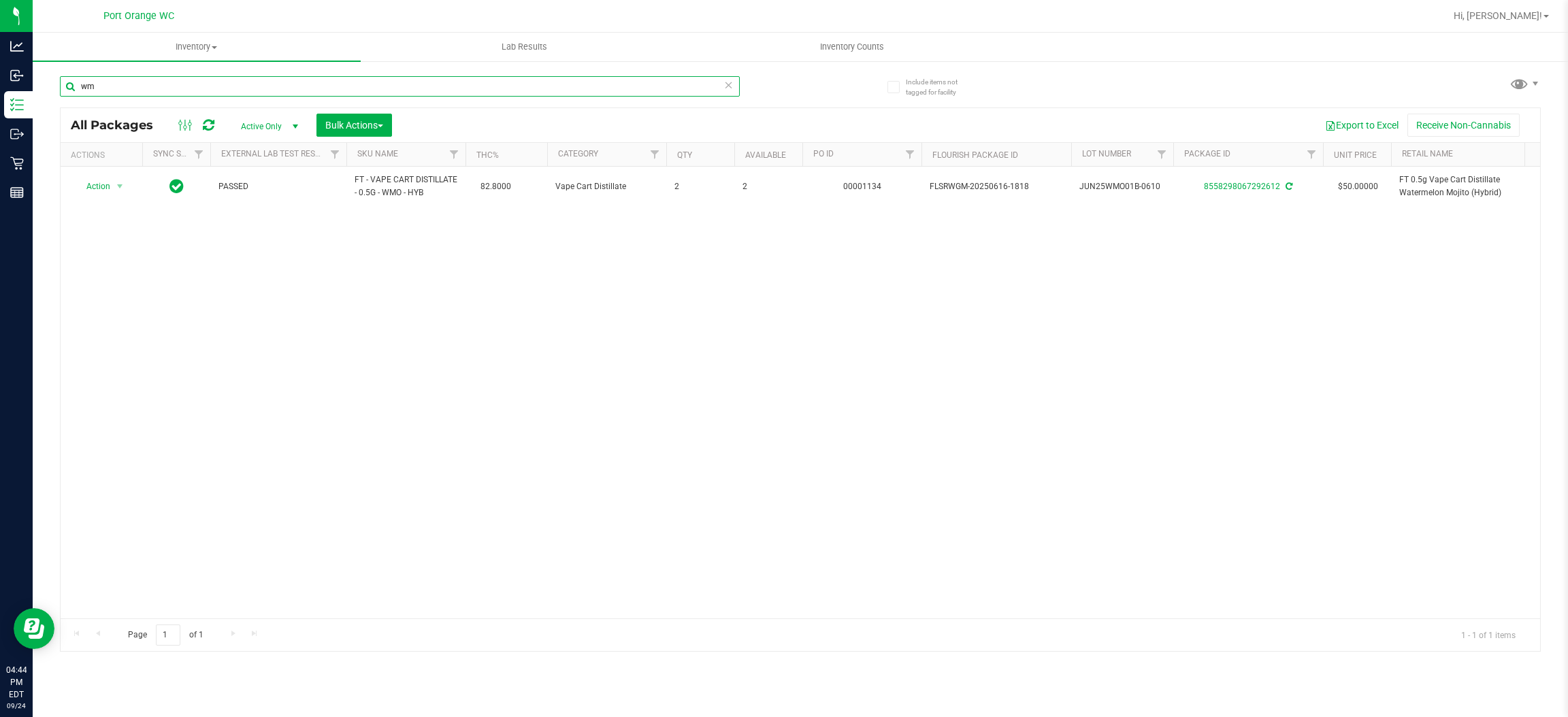
type input "w"
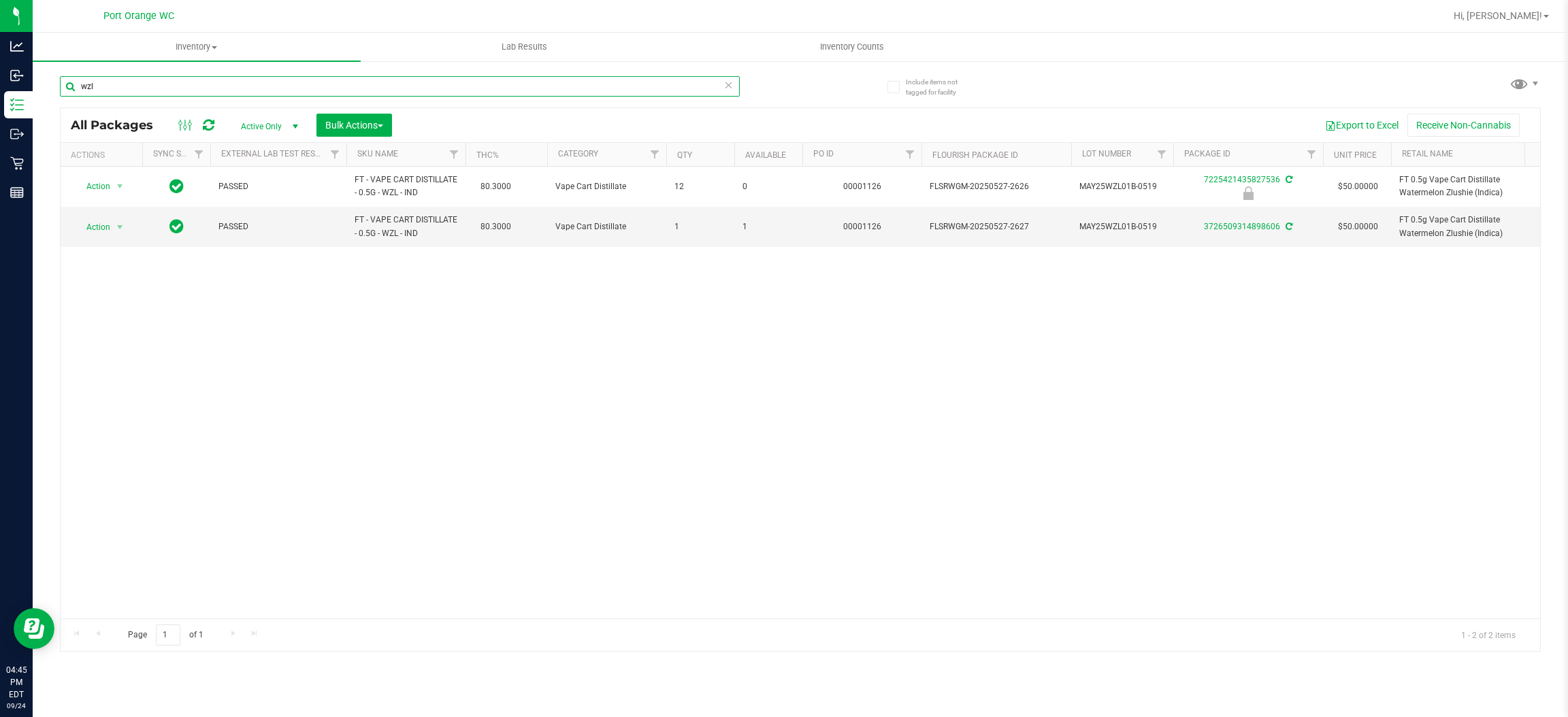
type input "wzl"
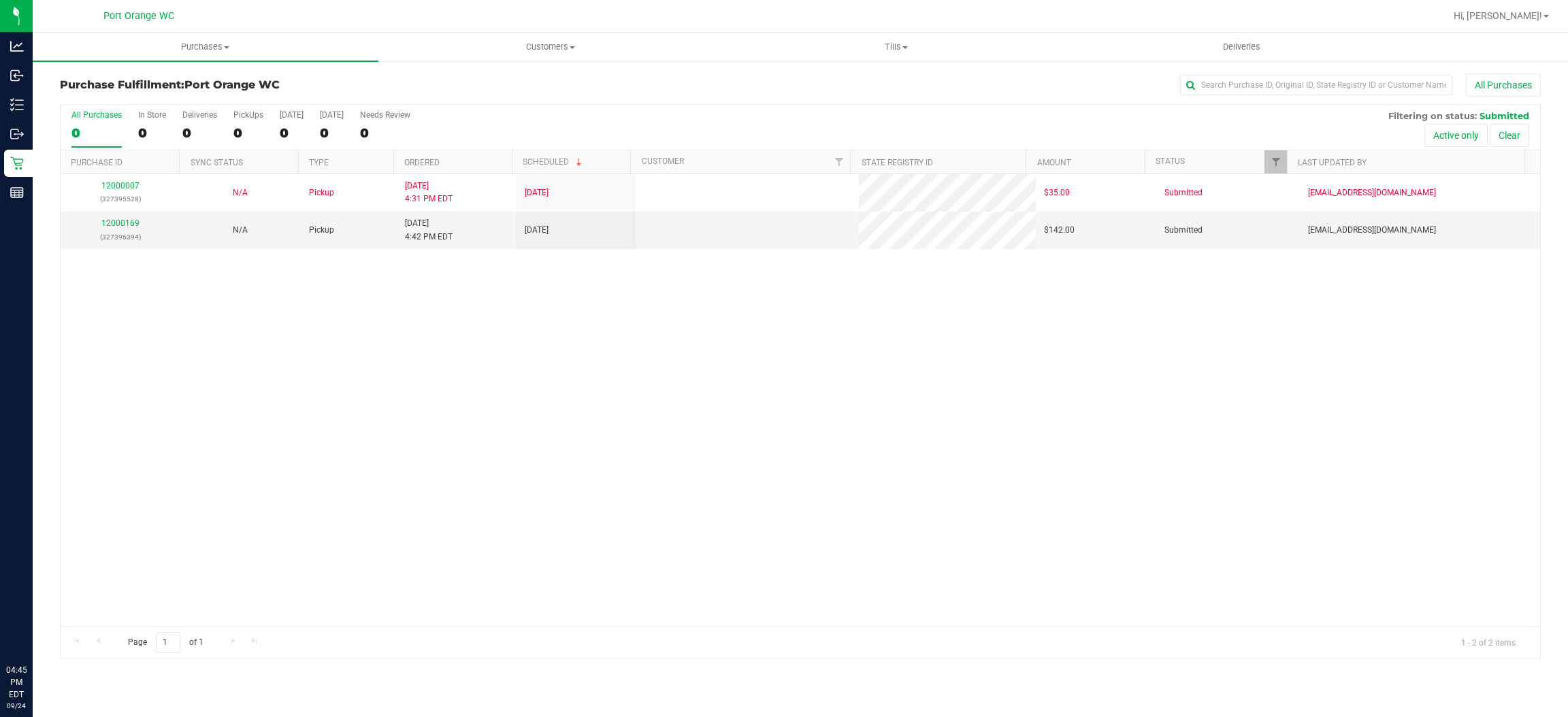
click at [535, 406] on div "12000007 (327395528) N/A Pickup [DATE] 4:31 PM EDT 9/24/2025 $35.00 Submitted […" at bounding box center [799, 399] width 1479 height 451
click at [565, 374] on div "12000007 (327395528) N/A Pickup [DATE] 4:31 PM EDT 9/24/2025 $35.00 Submitted […" at bounding box center [799, 399] width 1479 height 451
click at [130, 225] on link "12000169" at bounding box center [121, 223] width 39 height 10
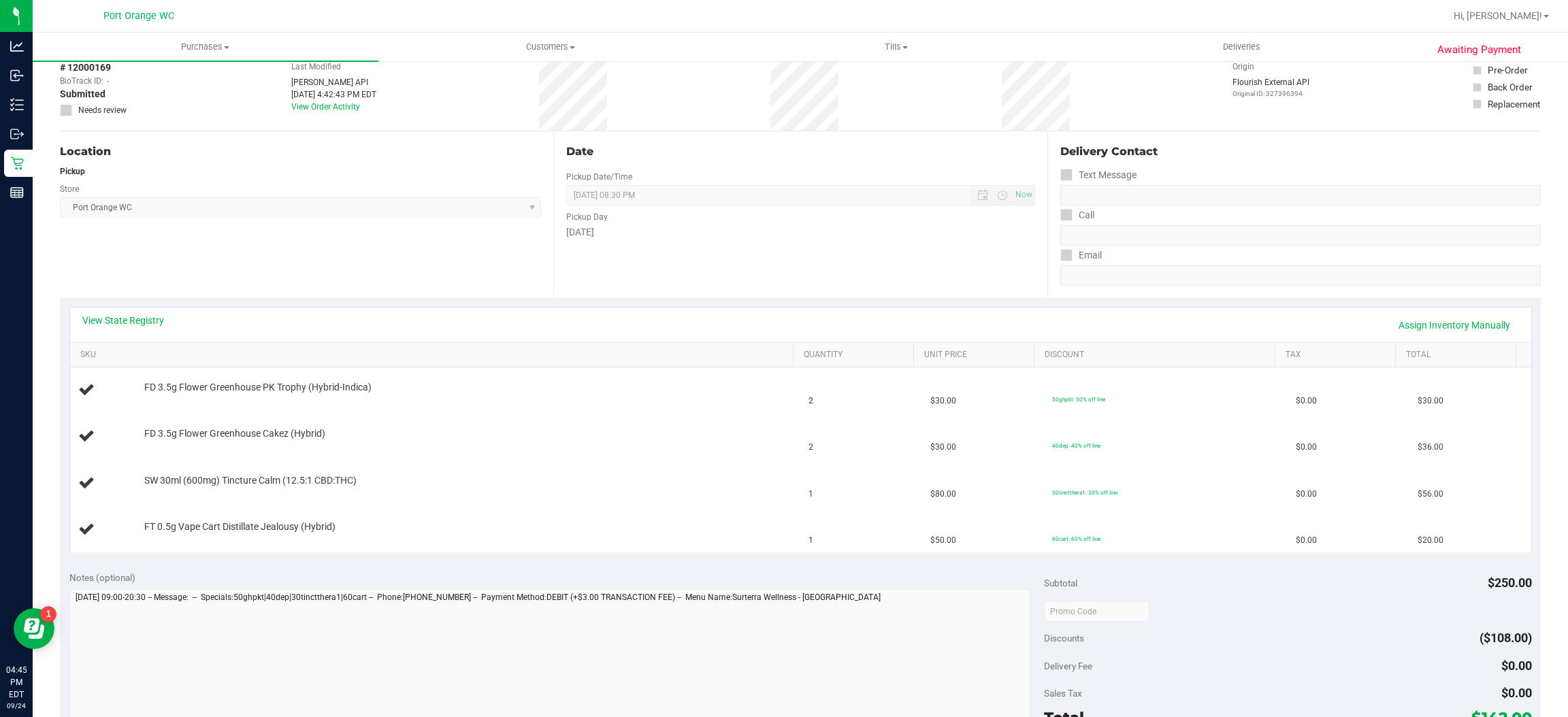
scroll to position [71, 0]
click at [141, 316] on link "View State Registry" at bounding box center [123, 318] width 82 height 14
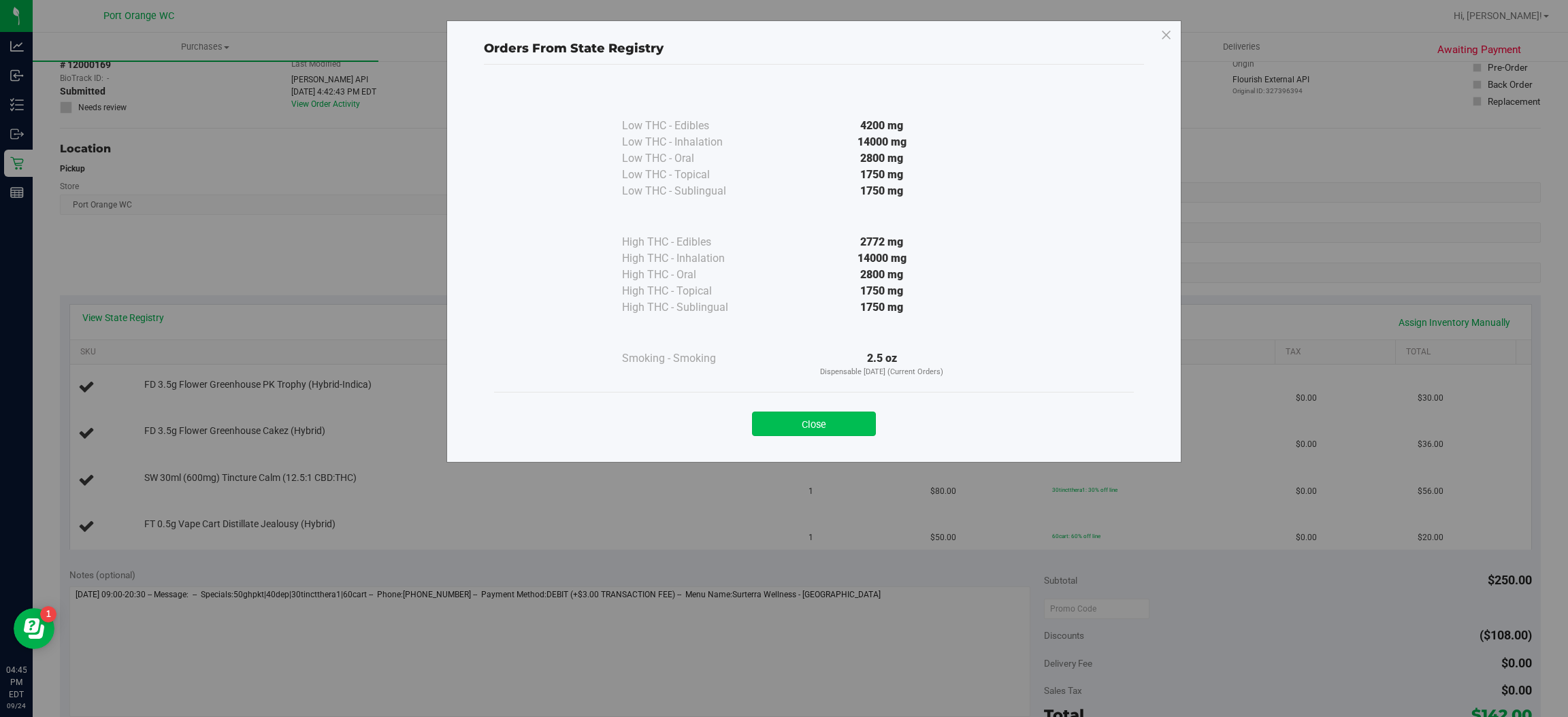
click at [824, 431] on button "Close" at bounding box center [813, 424] width 124 height 25
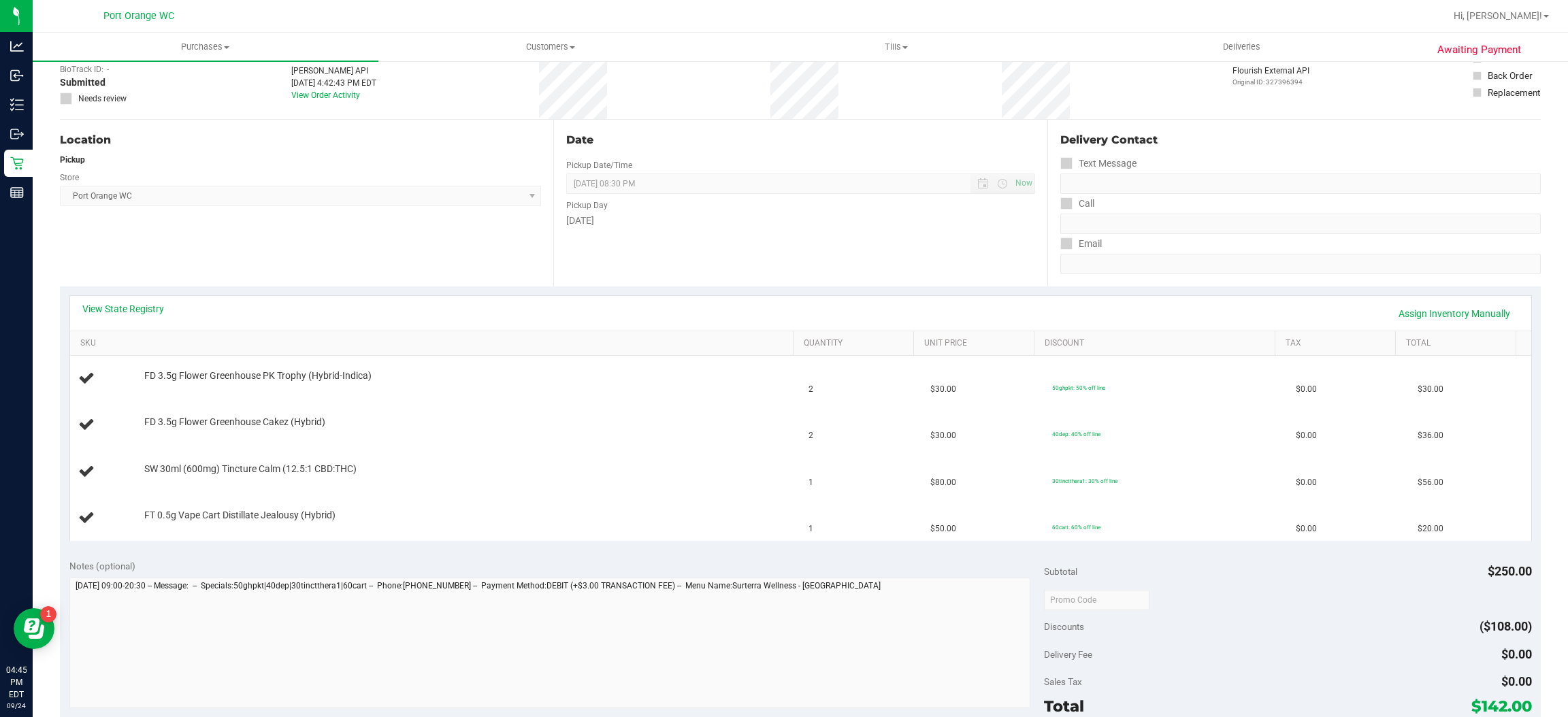
scroll to position [125, 0]
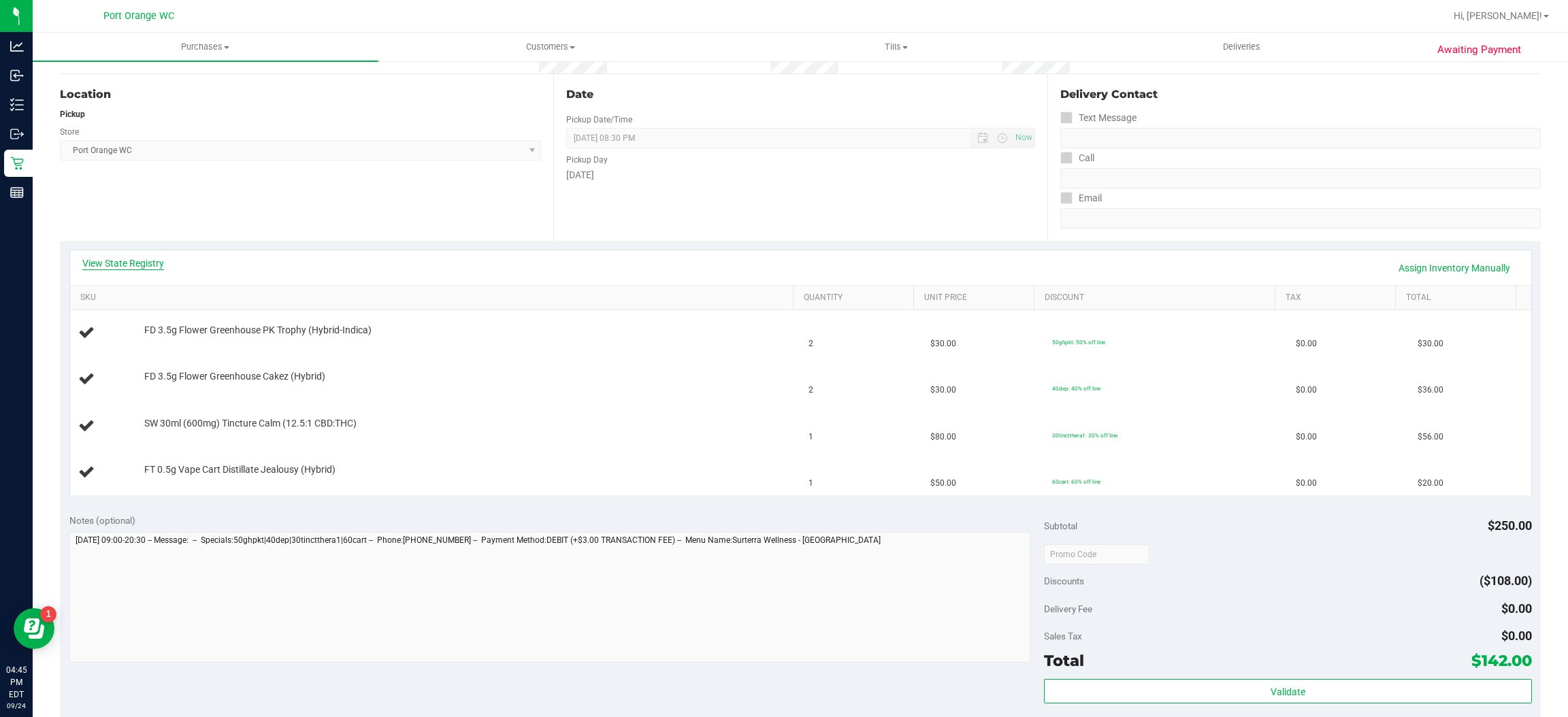
click at [150, 258] on link "View State Registry" at bounding box center [123, 264] width 82 height 14
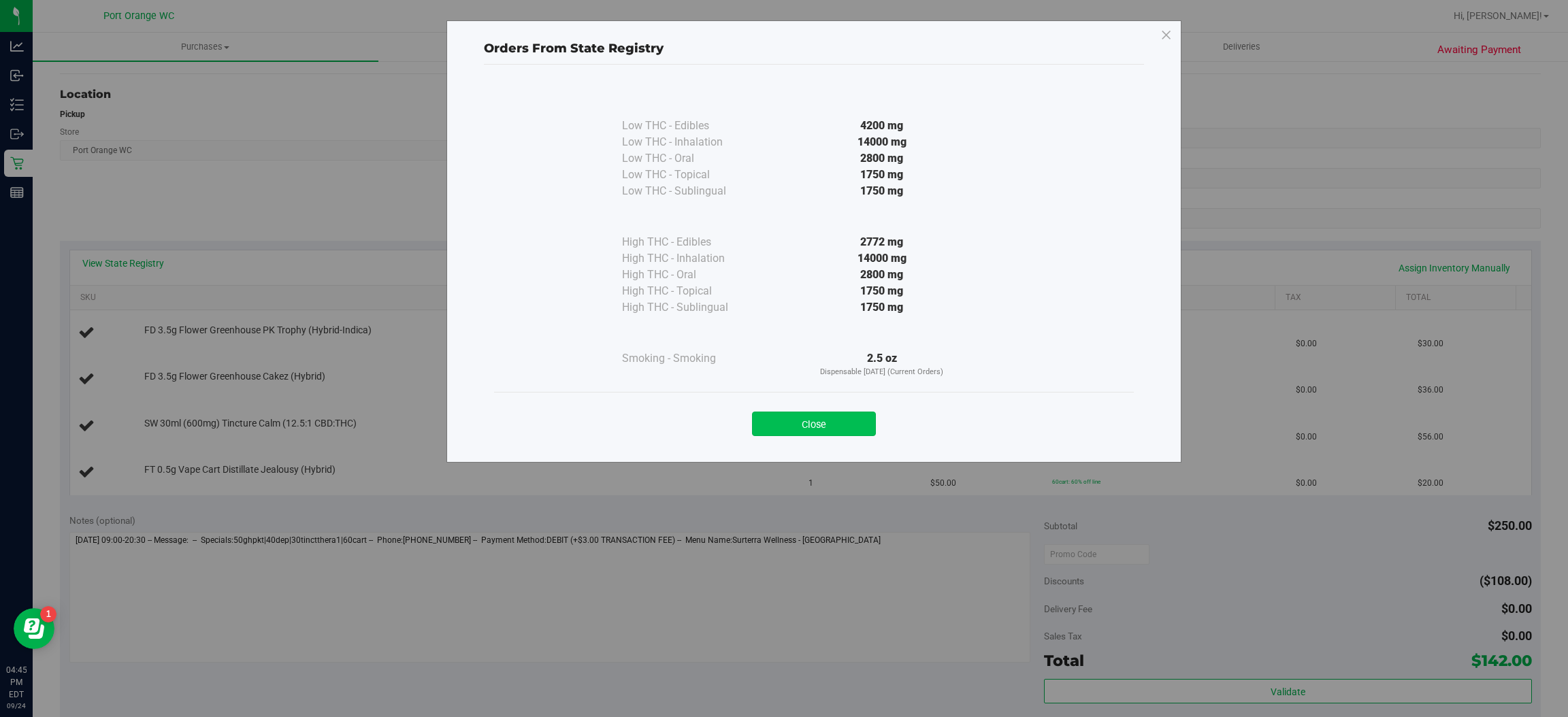
click at [823, 413] on button "Close" at bounding box center [813, 424] width 124 height 25
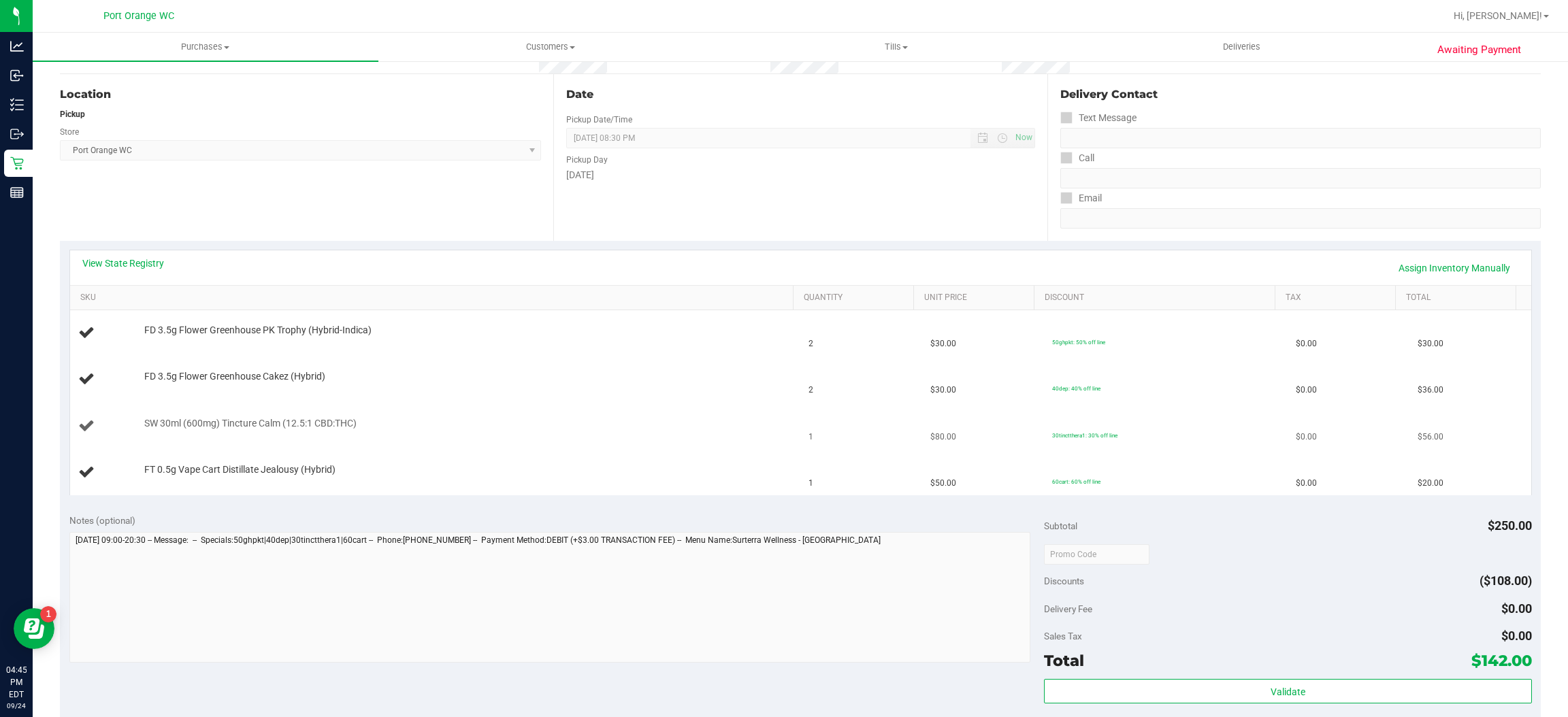
click at [741, 430] on div at bounding box center [465, 430] width 643 height 1
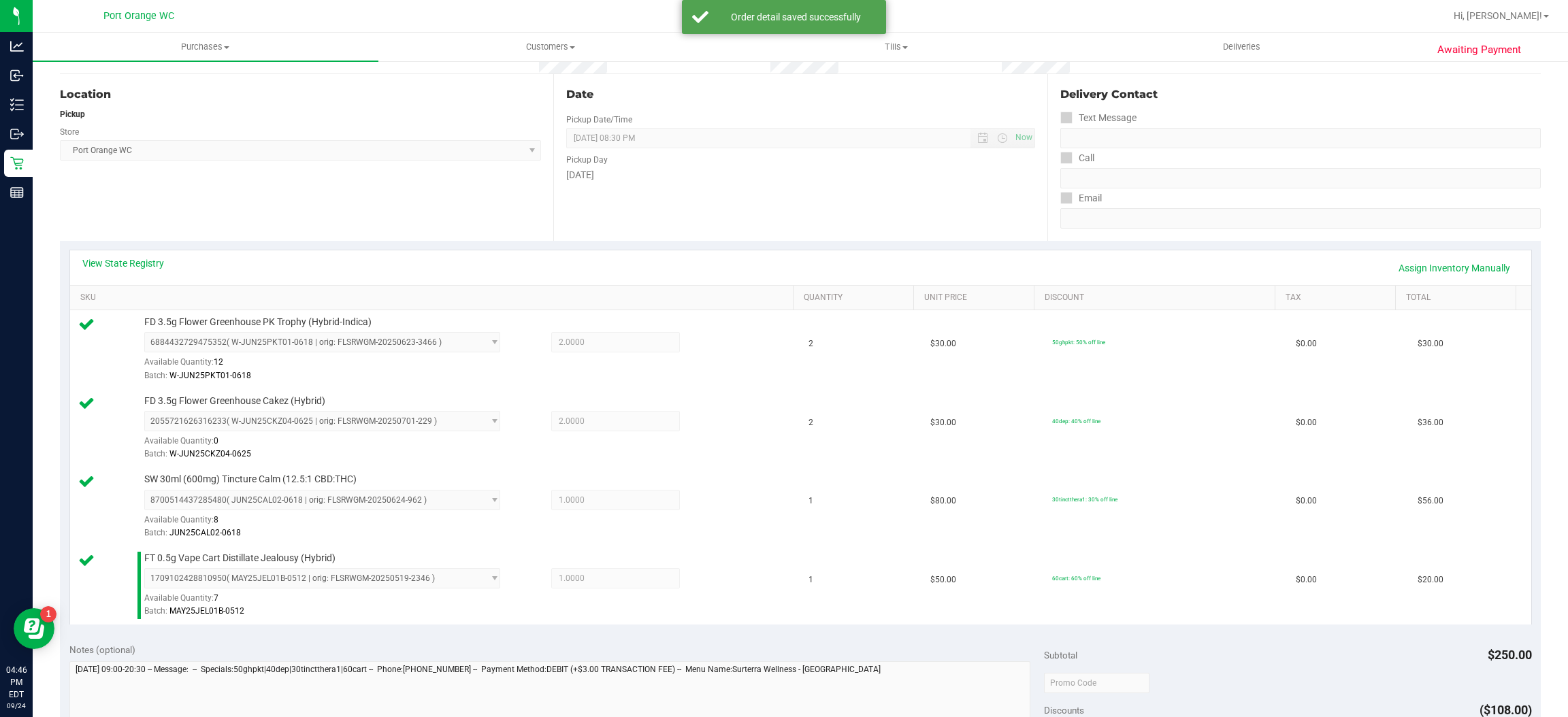
scroll to position [635, 0]
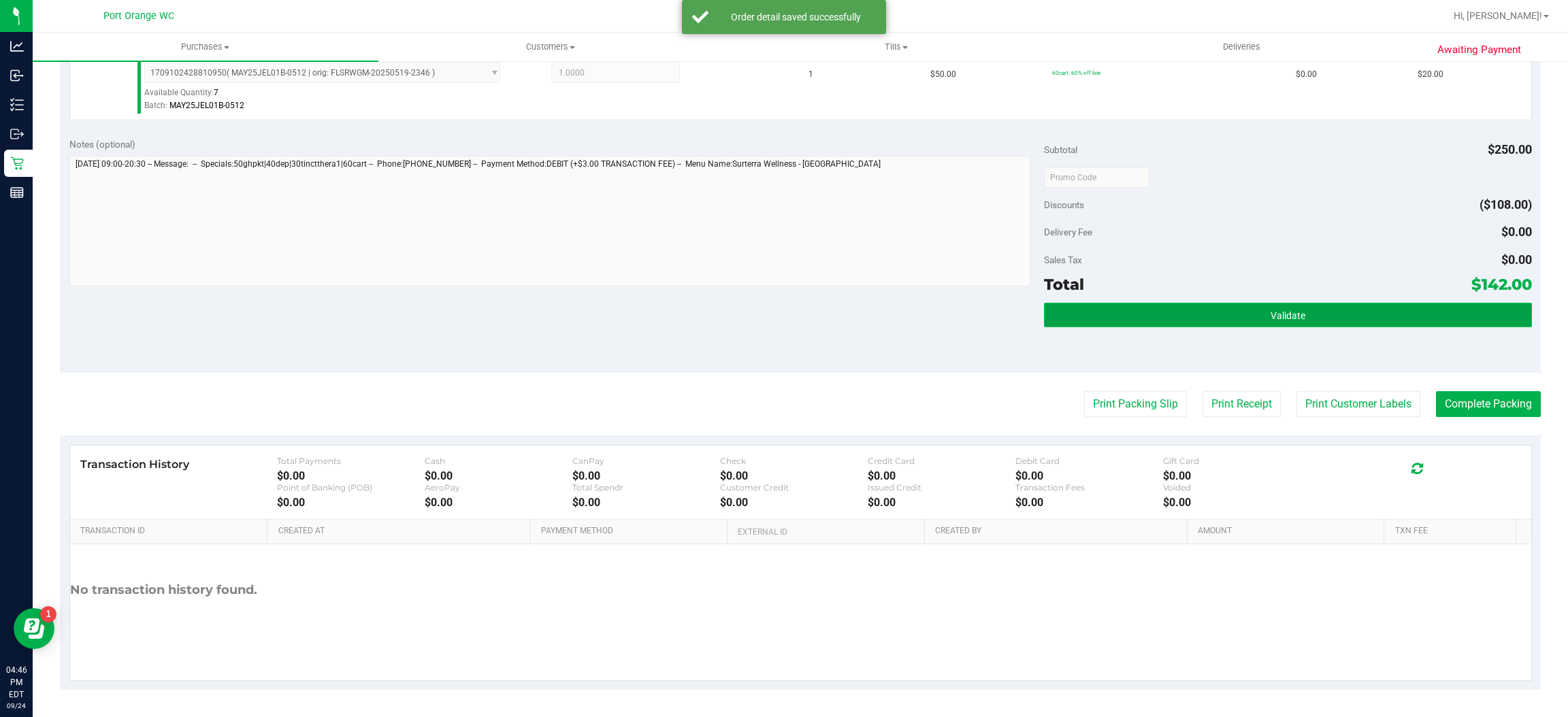
click at [1349, 323] on button "Validate" at bounding box center [1286, 314] width 487 height 25
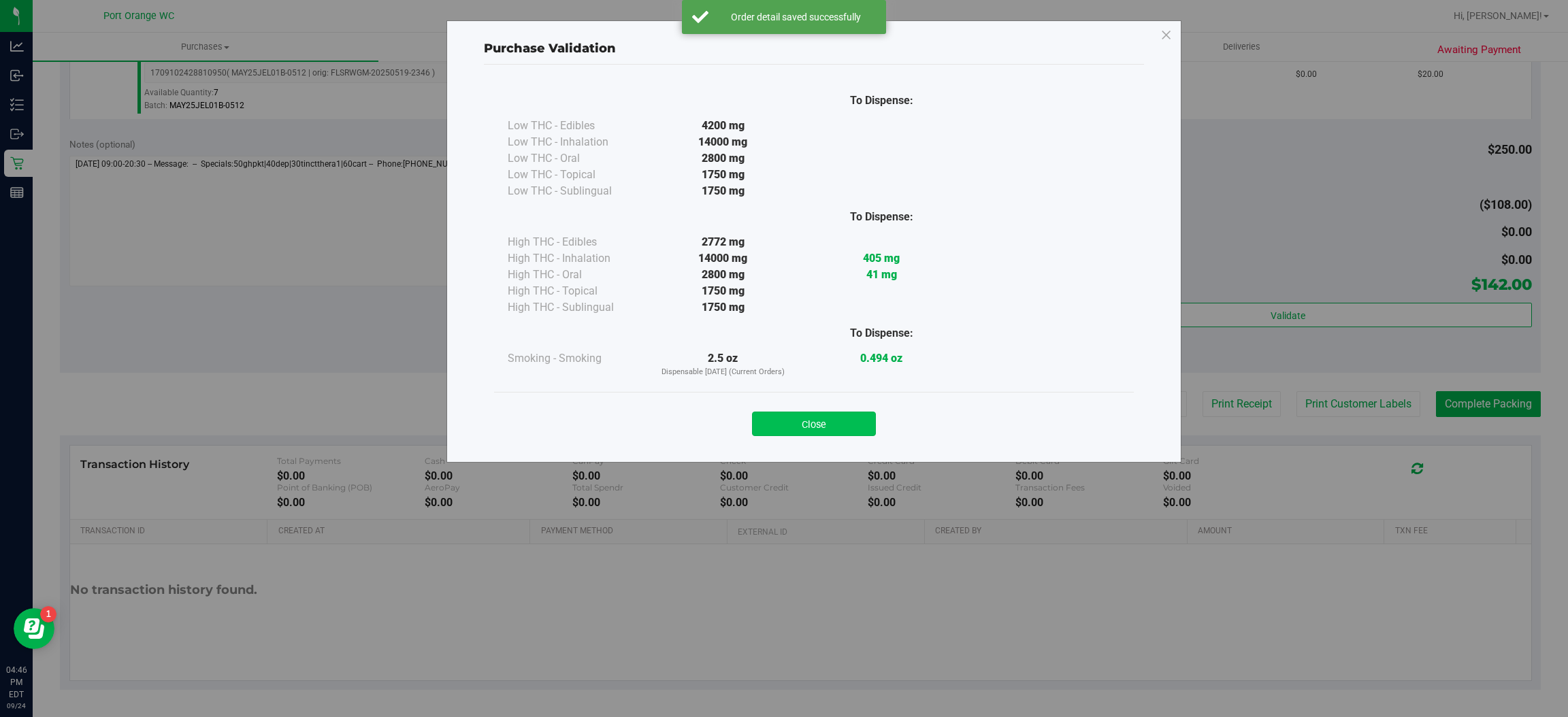
click at [845, 434] on button "Close" at bounding box center [813, 424] width 124 height 25
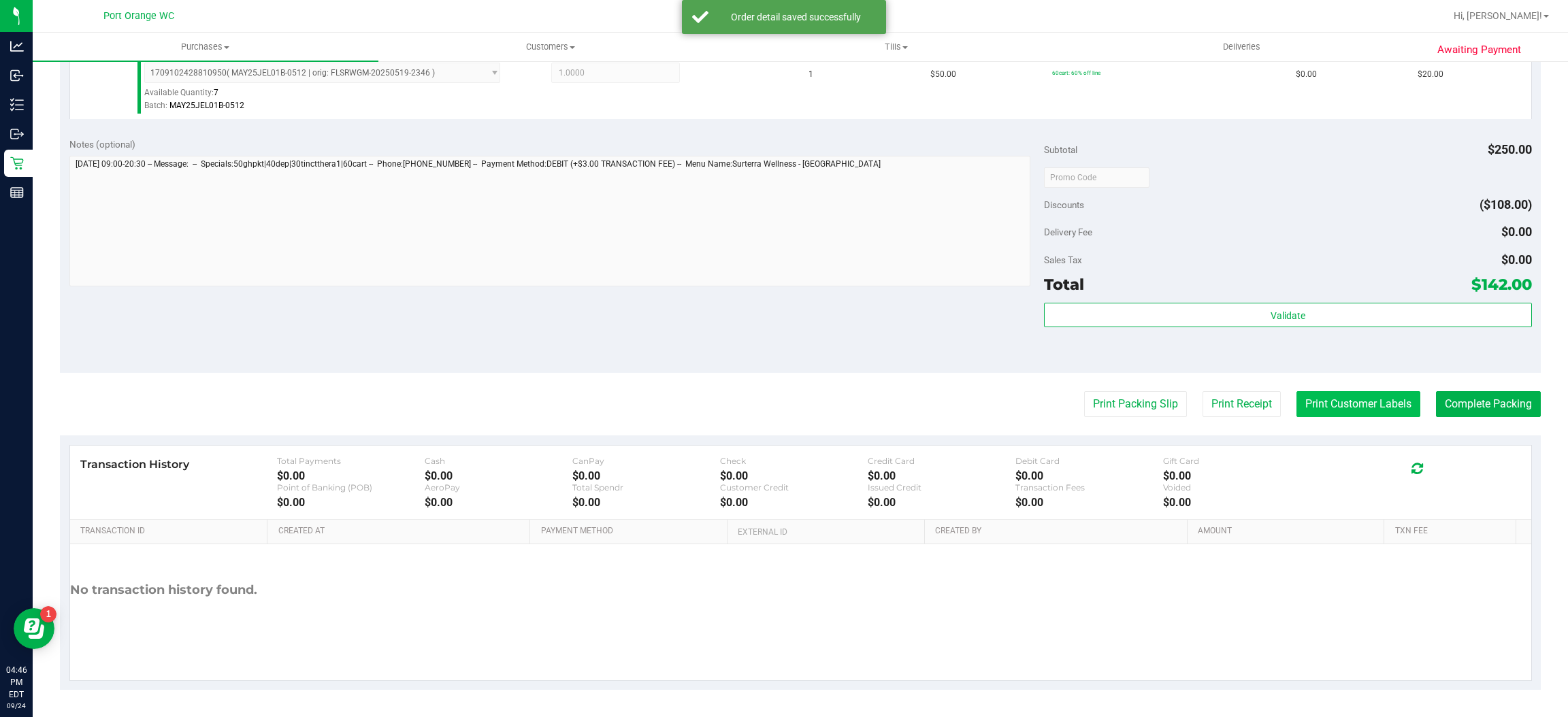
click at [1324, 405] on button "Print Customer Labels" at bounding box center [1358, 404] width 124 height 26
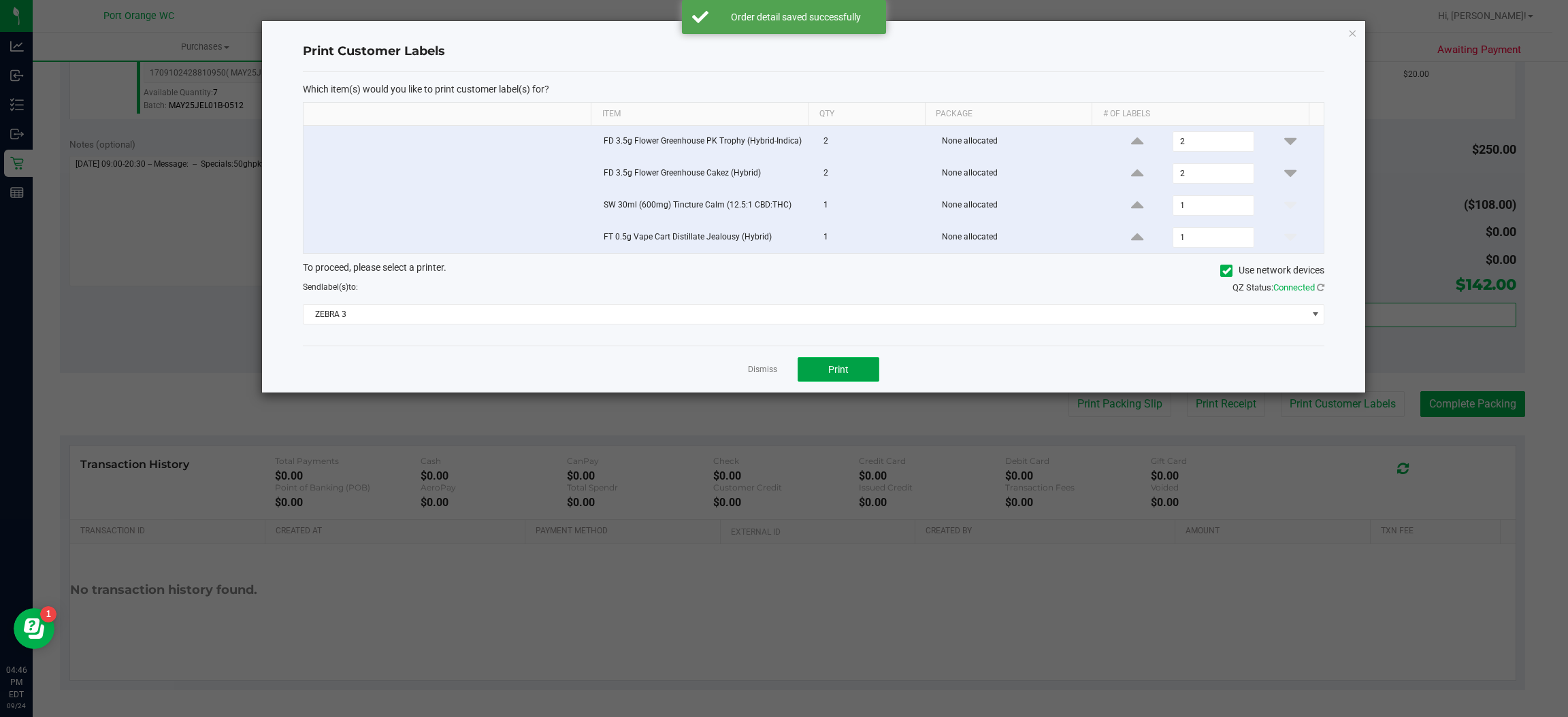
click at [829, 374] on span "Print" at bounding box center [838, 368] width 21 height 11
click at [763, 372] on link "Dismiss" at bounding box center [763, 369] width 30 height 12
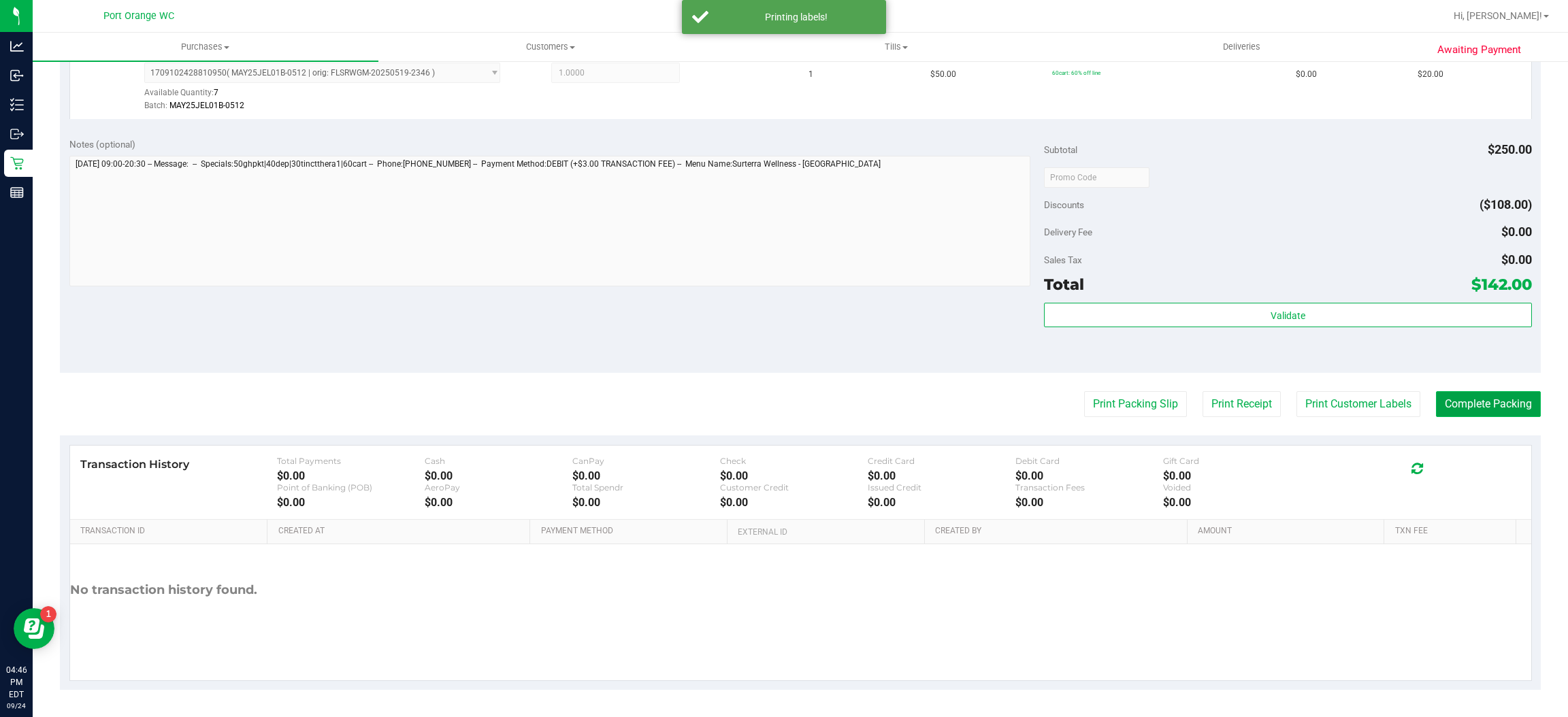
click at [1467, 403] on button "Complete Packing" at bounding box center [1488, 404] width 105 height 26
